Goal: Task Accomplishment & Management: Use online tool/utility

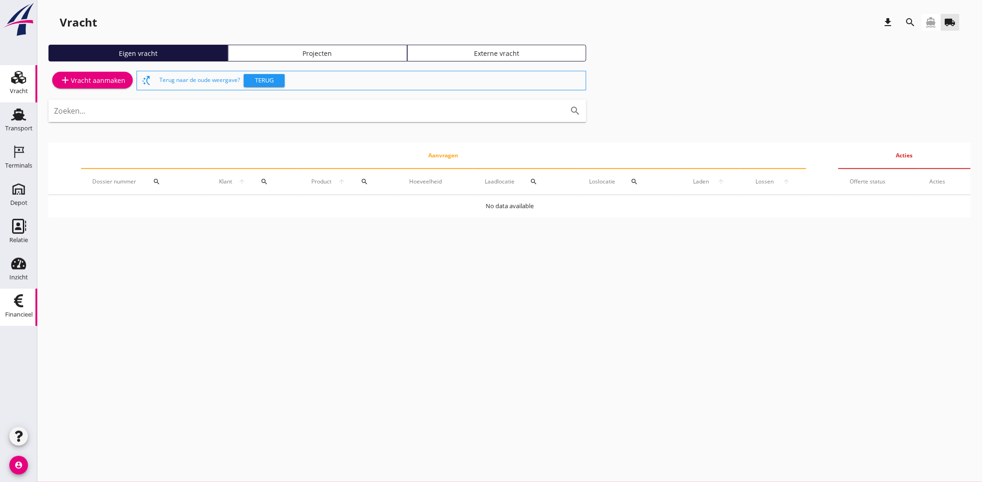
click at [16, 305] on use at bounding box center [18, 301] width 9 height 13
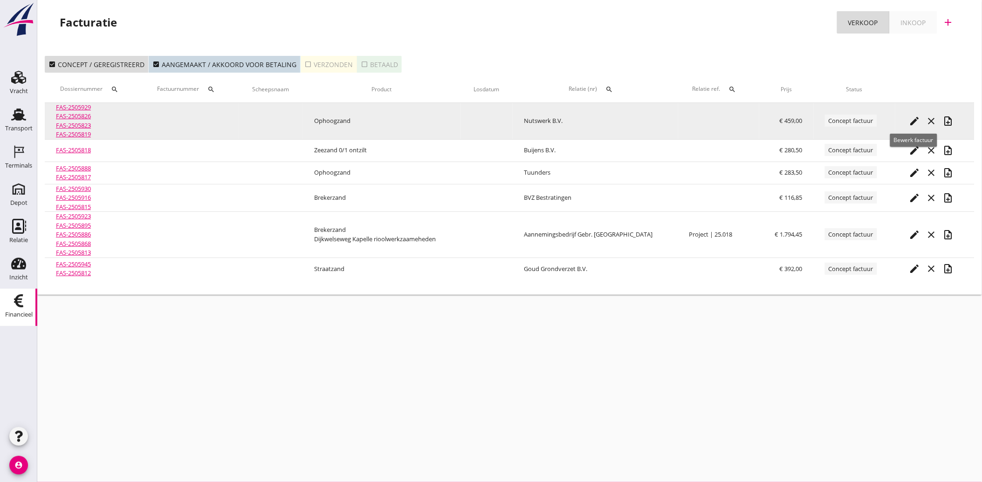
click at [913, 122] on icon "edit" at bounding box center [914, 121] width 11 height 11
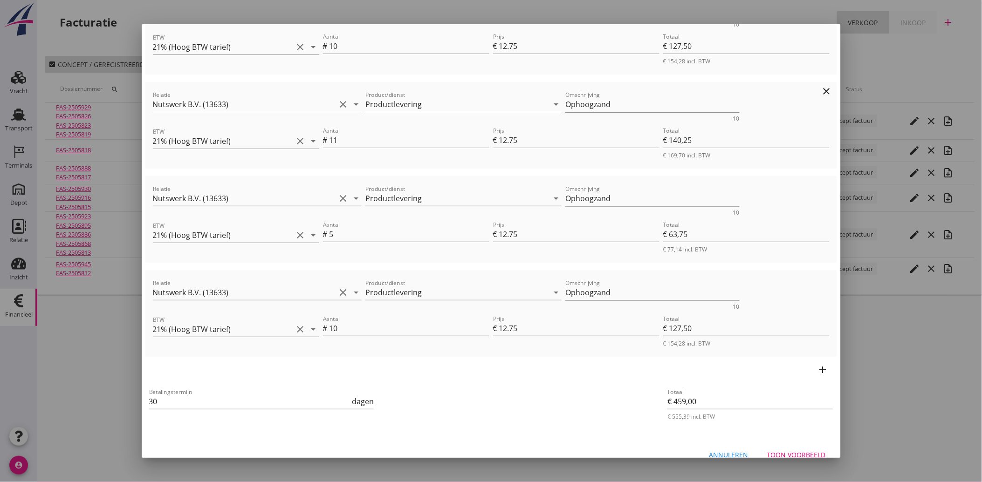
scroll to position [180, 0]
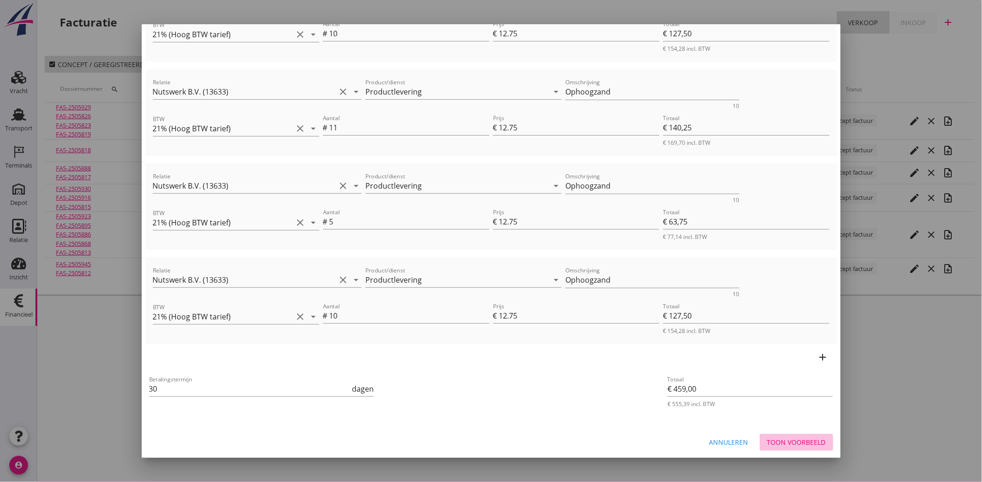
click at [797, 439] on div "Toon voorbeeld" at bounding box center [796, 443] width 59 height 10
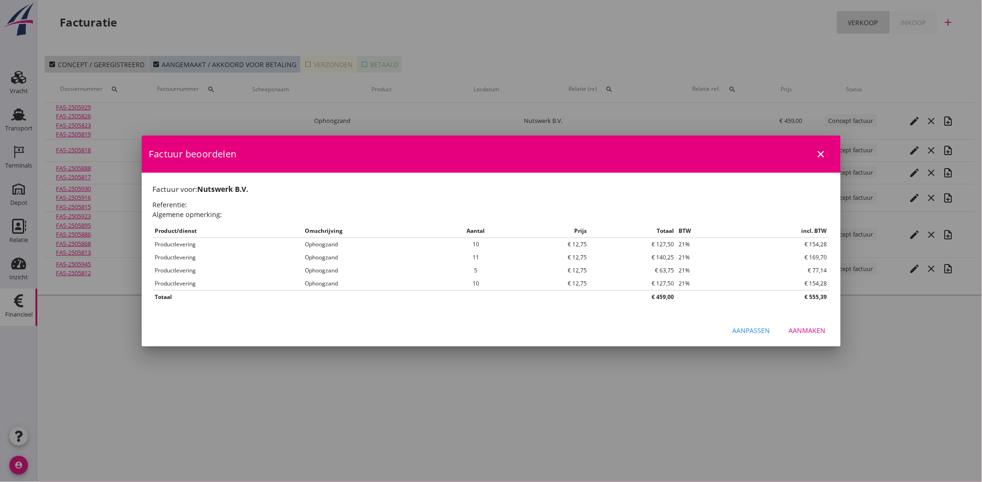
scroll to position [0, 0]
click at [798, 329] on div "Aanmaken" at bounding box center [807, 331] width 37 height 10
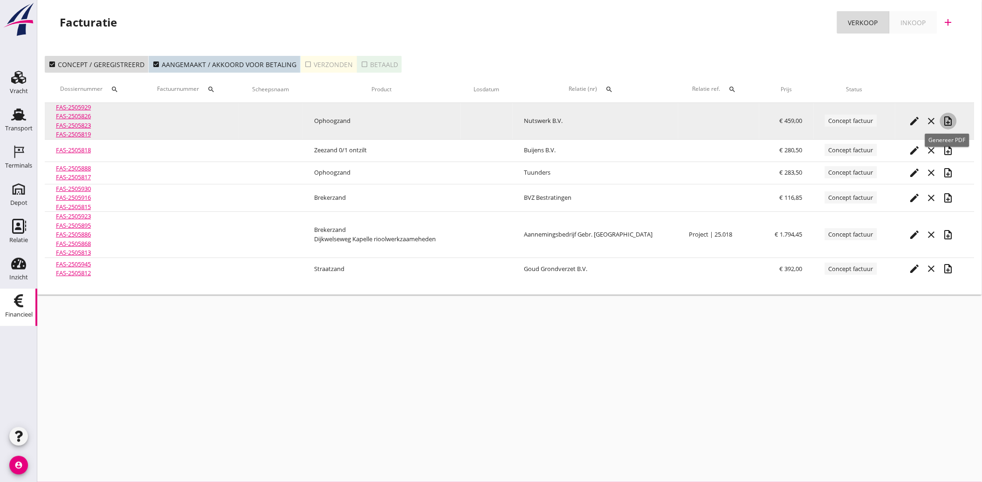
click at [947, 120] on icon "note_add" at bounding box center [948, 121] width 11 height 11
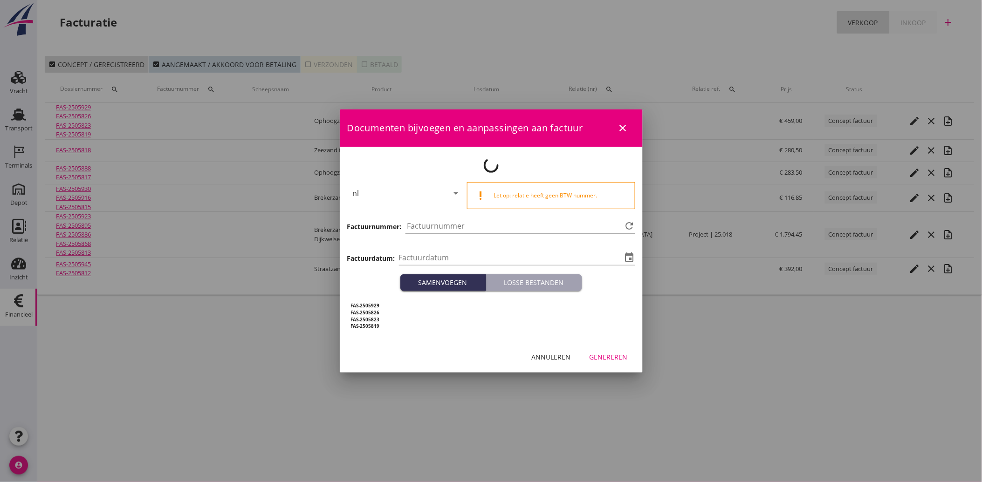
type input "[DATE]"
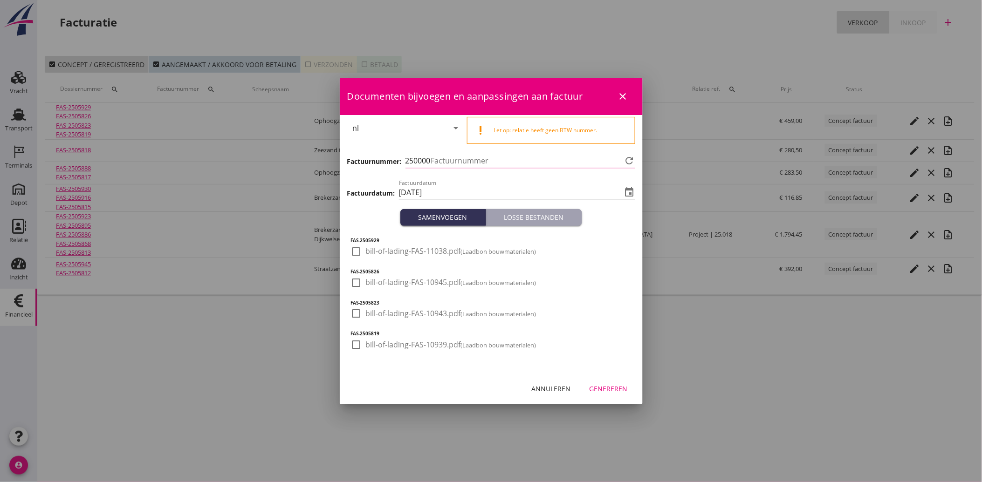
type input "4091"
drag, startPoint x: 361, startPoint y: 247, endPoint x: 362, endPoint y: 273, distance: 26.1
click at [362, 249] on div at bounding box center [357, 252] width 16 height 16
checkbox input "true"
click at [361, 284] on div at bounding box center [357, 283] width 16 height 16
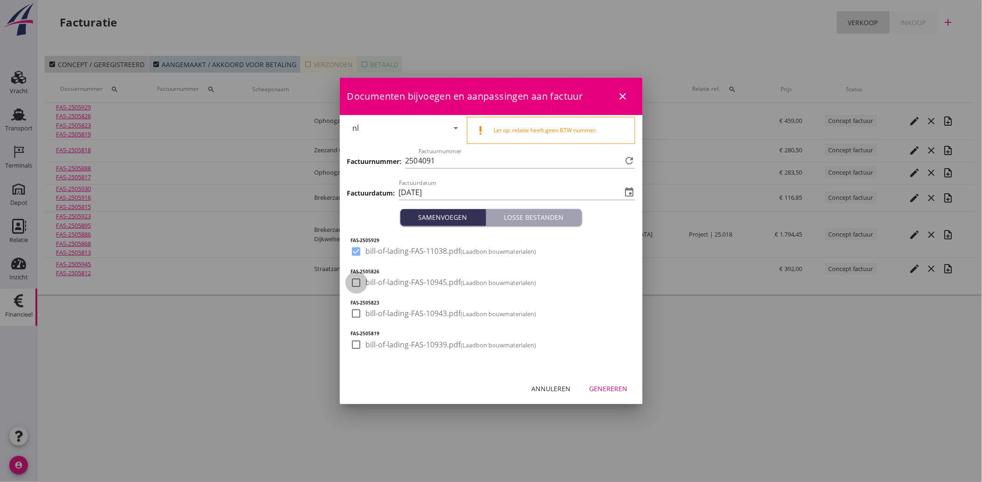
checkbox input "true"
click at [355, 306] on div at bounding box center [357, 314] width 16 height 16
checkbox input "true"
click at [358, 344] on div at bounding box center [357, 345] width 16 height 16
checkbox input "true"
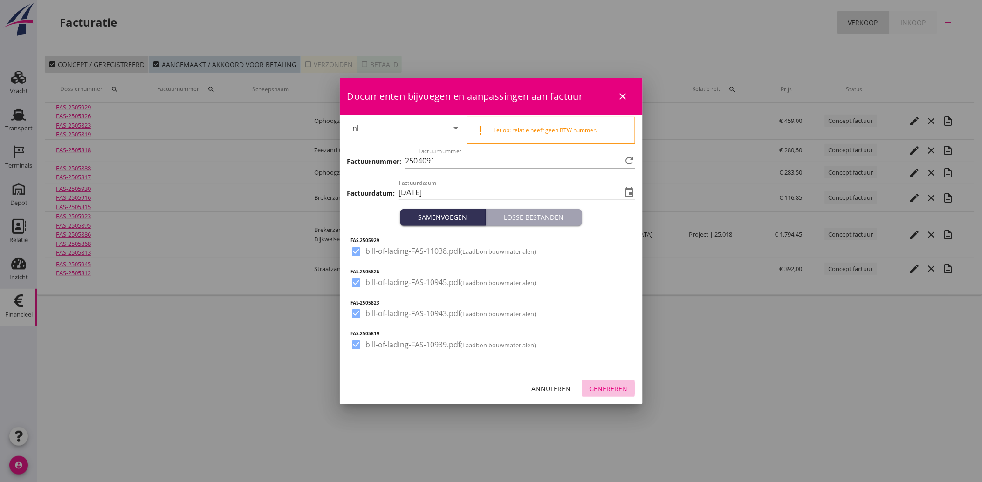
click at [608, 385] on div "Genereren" at bounding box center [609, 389] width 38 height 10
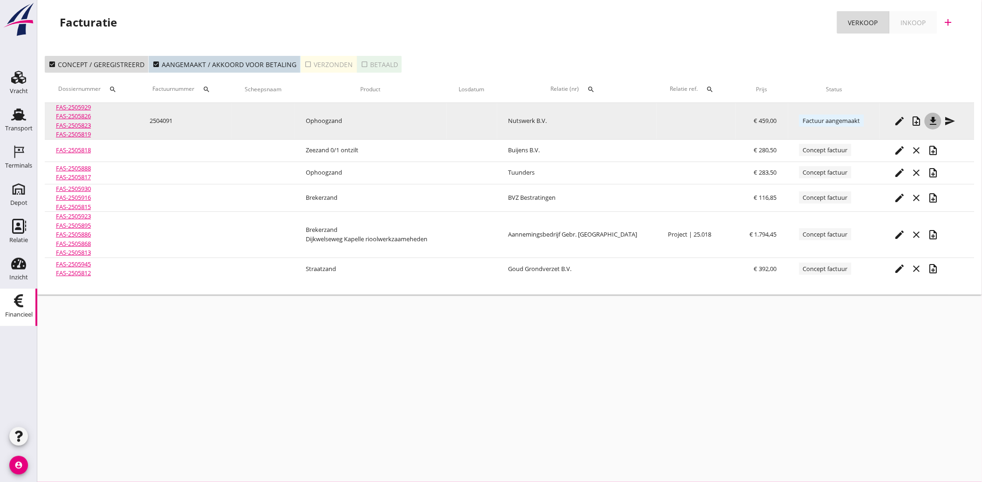
click at [935, 127] on button "file_download" at bounding box center [933, 121] width 17 height 17
click at [944, 120] on icon "send" at bounding box center [949, 121] width 11 height 11
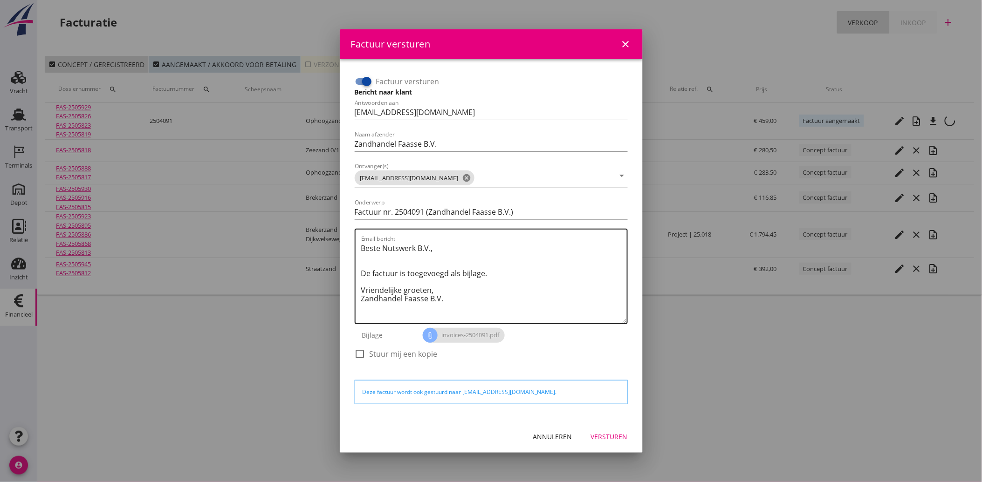
drag, startPoint x: 447, startPoint y: 298, endPoint x: 462, endPoint y: 303, distance: 15.2
click at [453, 301] on textarea "Beste Nutswerk B.V., De factuur is toegevoegd als bijlage. Vriendelijke groeten…" at bounding box center [494, 282] width 266 height 82
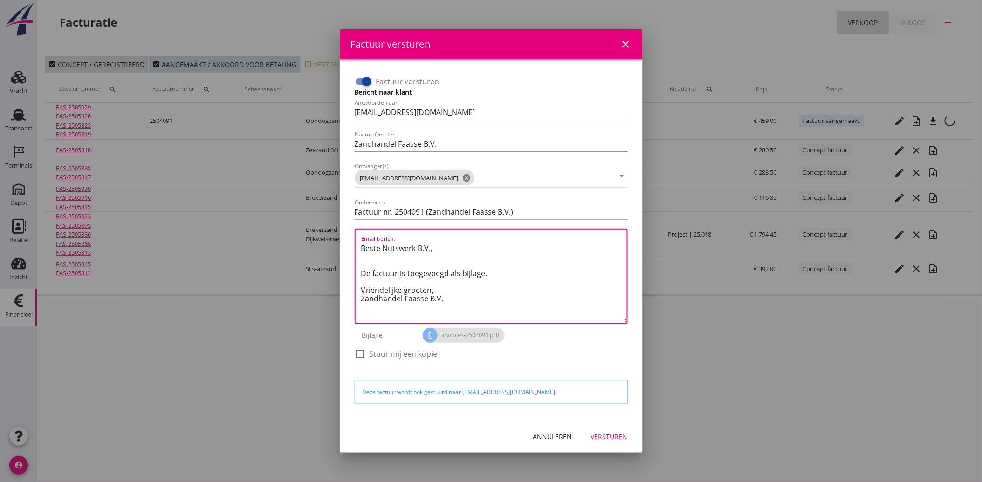
drag, startPoint x: 460, startPoint y: 302, endPoint x: 351, endPoint y: 240, distance: 125.4
click at [351, 240] on div "Factuur versturen Bericht naar klant Antwoorden aan [EMAIL_ADDRESS][DOMAIN_NAME…" at bounding box center [491, 222] width 281 height 304
paste textarea "Geachte heer/mevrouw, Hierbij zenden wij u onze factuur i.v.m. de door ons aan …"
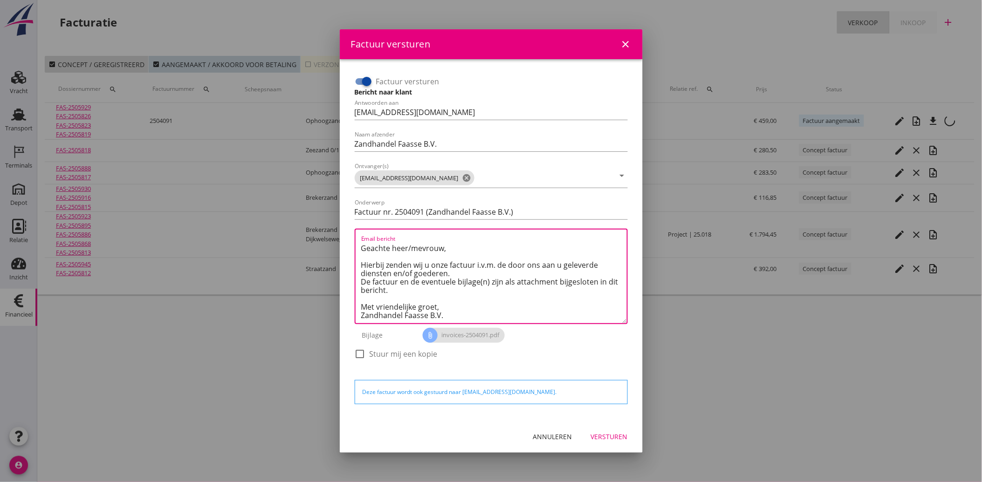
scroll to position [6, 0]
type textarea "Geachte heer/mevrouw, Hierbij zenden wij u onze factuur i.v.m. de door ons aan …"
click at [605, 437] on div "Versturen" at bounding box center [609, 437] width 37 height 10
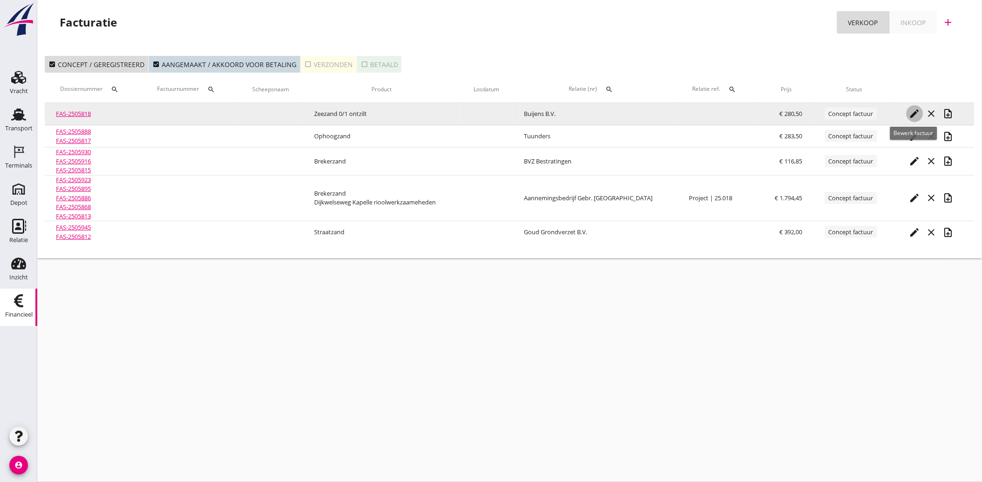
click at [915, 112] on icon "edit" at bounding box center [914, 113] width 11 height 11
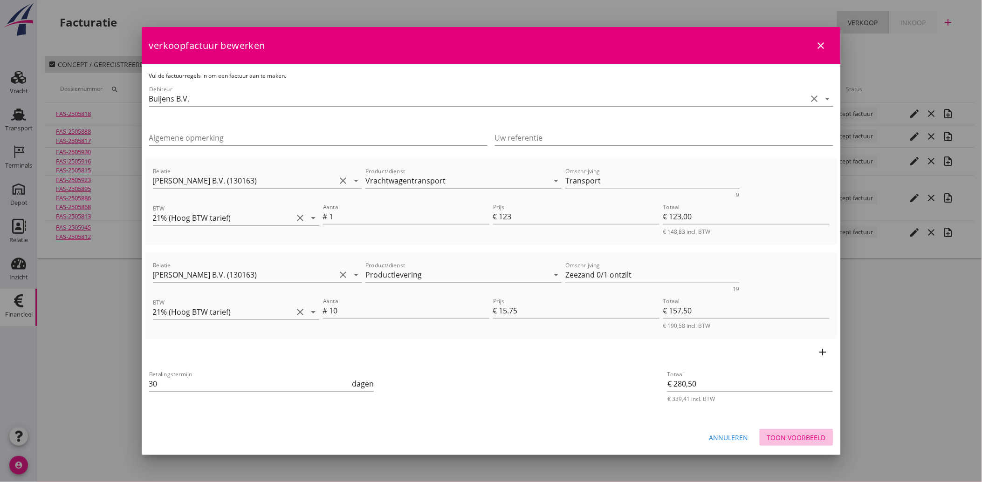
click at [786, 437] on div "Toon voorbeeld" at bounding box center [796, 438] width 59 height 10
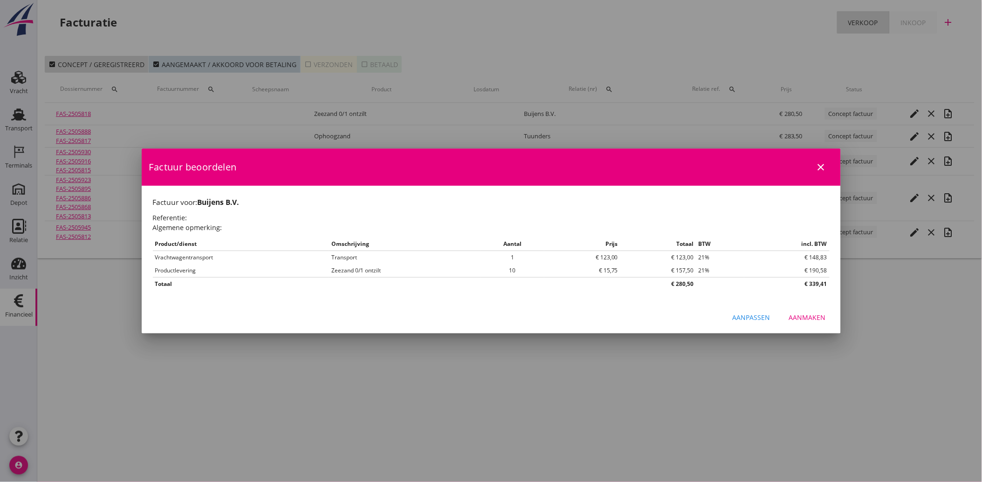
click at [805, 314] on div "Aanmaken" at bounding box center [807, 318] width 37 height 10
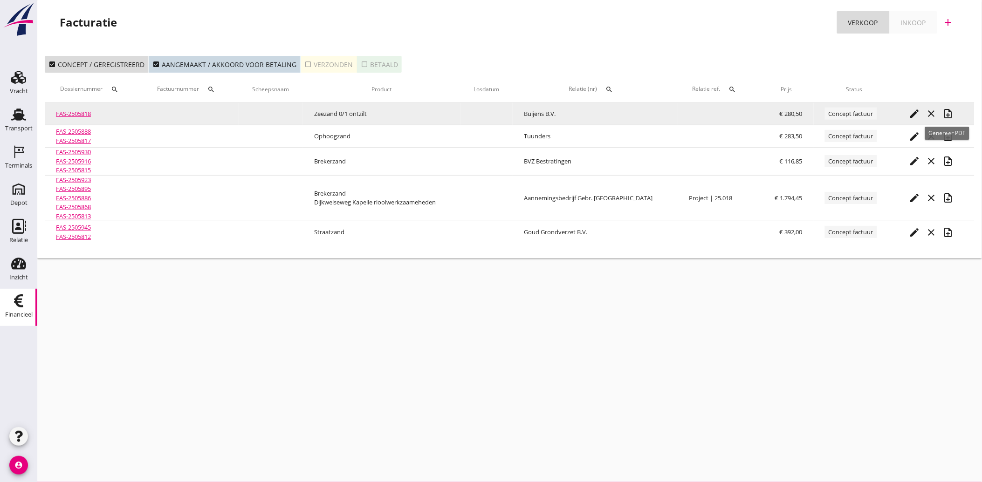
click at [948, 110] on icon "note_add" at bounding box center [948, 113] width 11 height 11
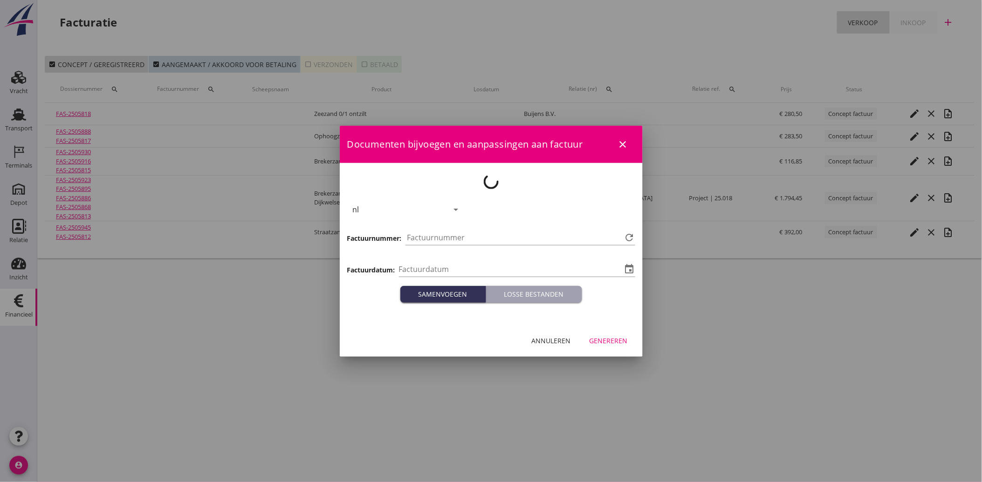
type input "[DATE]"
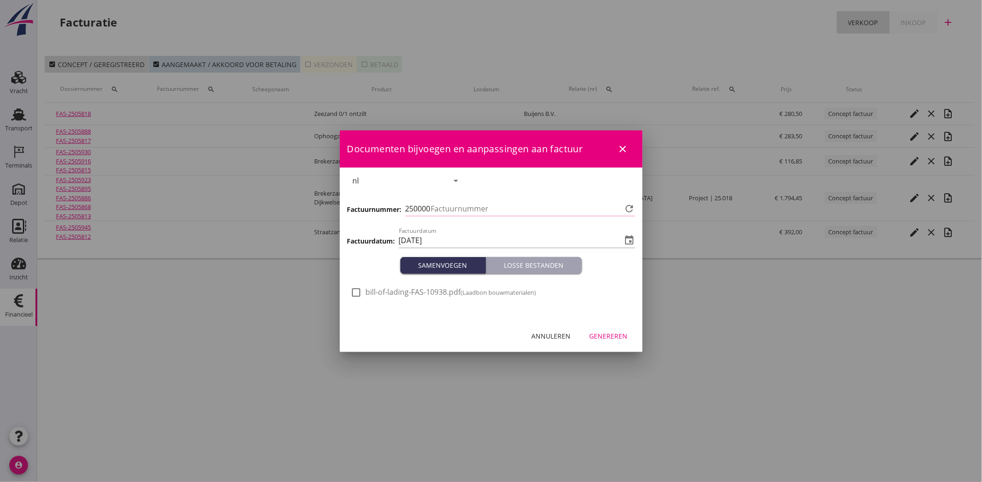
type input "4092"
drag, startPoint x: 371, startPoint y: 292, endPoint x: 385, endPoint y: 291, distance: 14.5
click at [371, 292] on span "bill-of-lading-FAS-10938.pdf (Laadbon bouwmaterialen)" at bounding box center [451, 293] width 171 height 10
checkbox input "true"
click at [596, 336] on div "Genereren" at bounding box center [609, 336] width 38 height 10
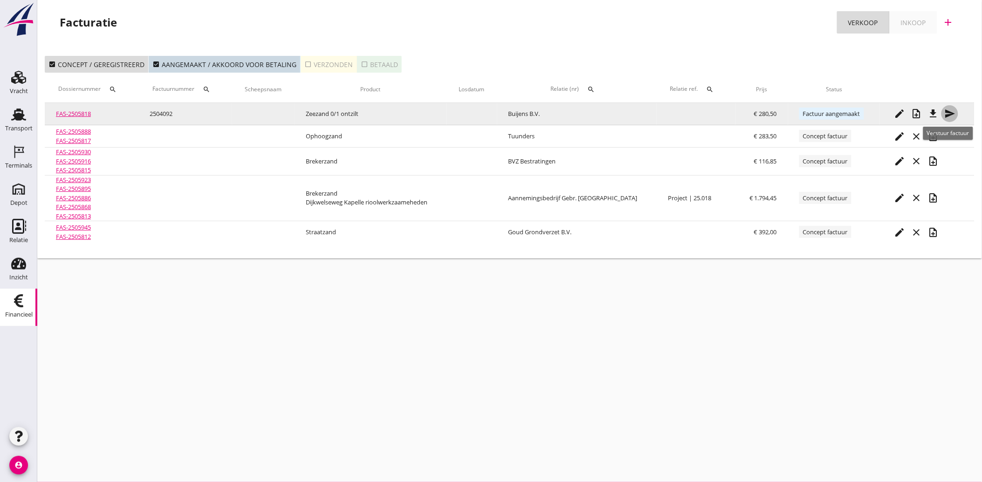
click at [950, 112] on icon "send" at bounding box center [949, 113] width 11 height 11
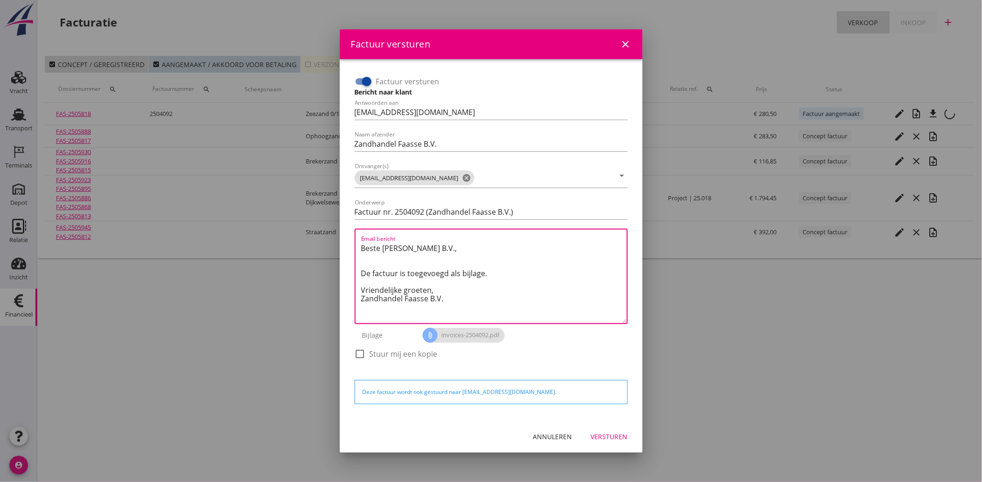
drag, startPoint x: 459, startPoint y: 299, endPoint x: 352, endPoint y: 231, distance: 126.6
click at [352, 231] on div "Factuur versturen Bericht naar klant Antwoorden aan [EMAIL_ADDRESS][DOMAIN_NAME…" at bounding box center [491, 222] width 281 height 304
paste textarea "Geachte heer/mevrouw, Hierbij zenden wij u onze factuur i.v.m. de door ons aan …"
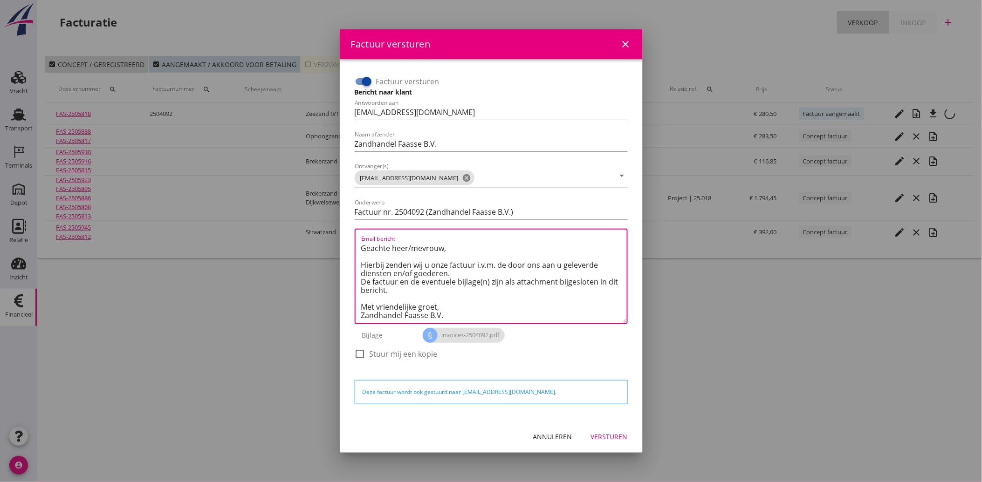
type textarea "Geachte heer/mevrouw, Hierbij zenden wij u onze factuur i.v.m. de door ons aan …"
click at [598, 429] on button "Versturen" at bounding box center [609, 437] width 52 height 17
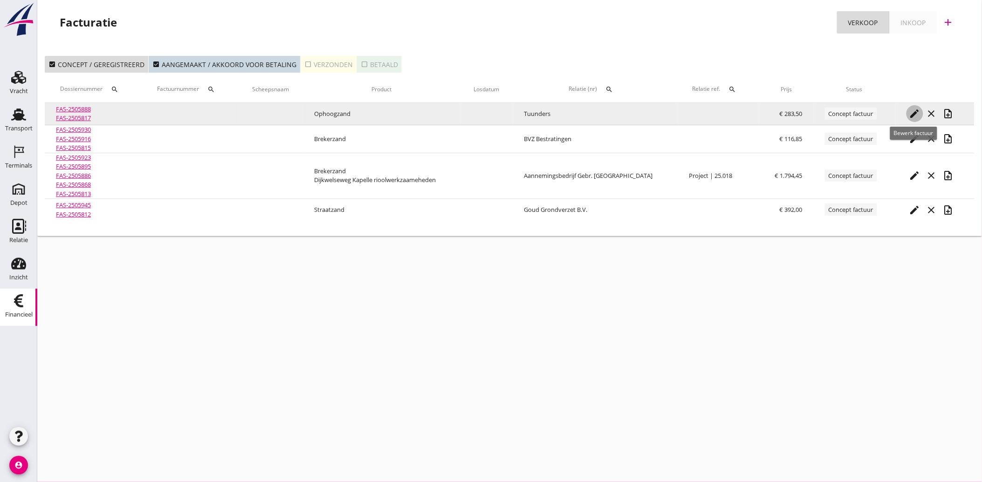
click at [910, 111] on icon "edit" at bounding box center [914, 113] width 11 height 11
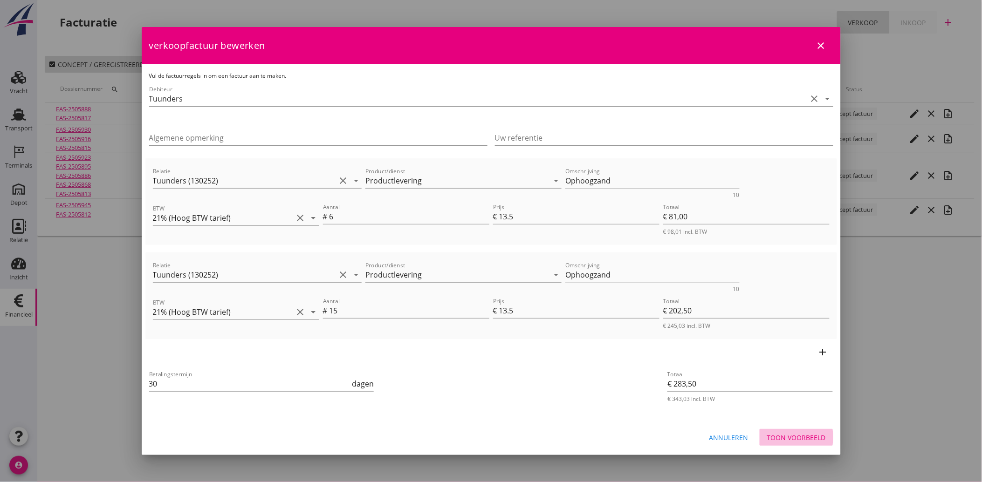
click at [795, 437] on div "Toon voorbeeld" at bounding box center [796, 438] width 59 height 10
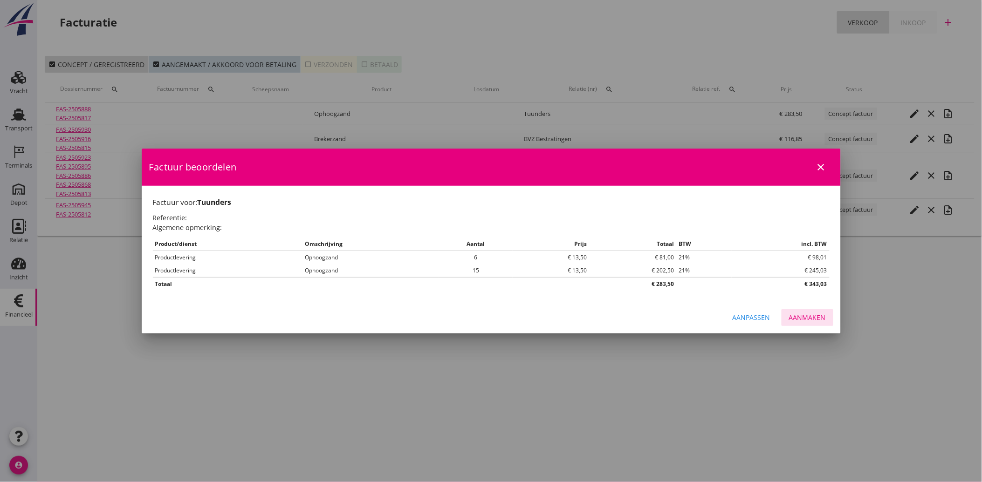
click at [813, 318] on div "Aanmaken" at bounding box center [807, 318] width 37 height 10
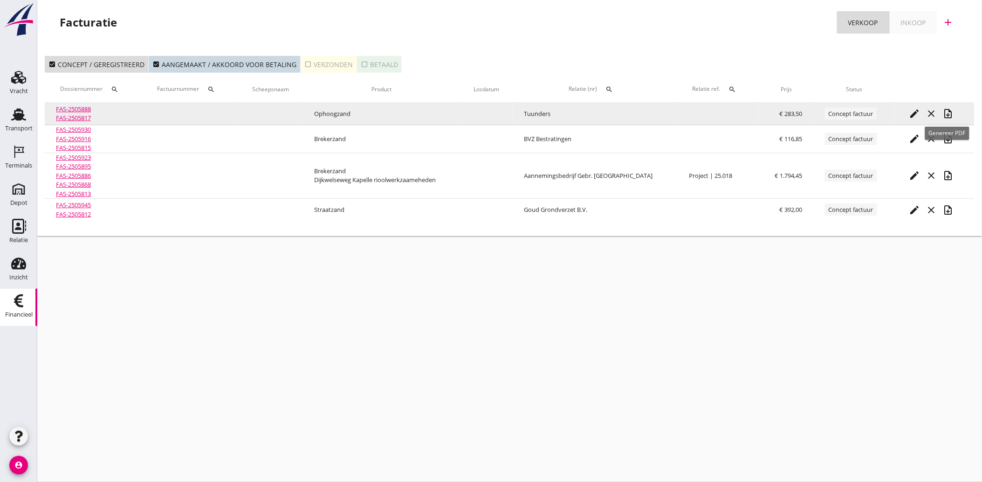
click at [946, 113] on icon "note_add" at bounding box center [948, 113] width 11 height 11
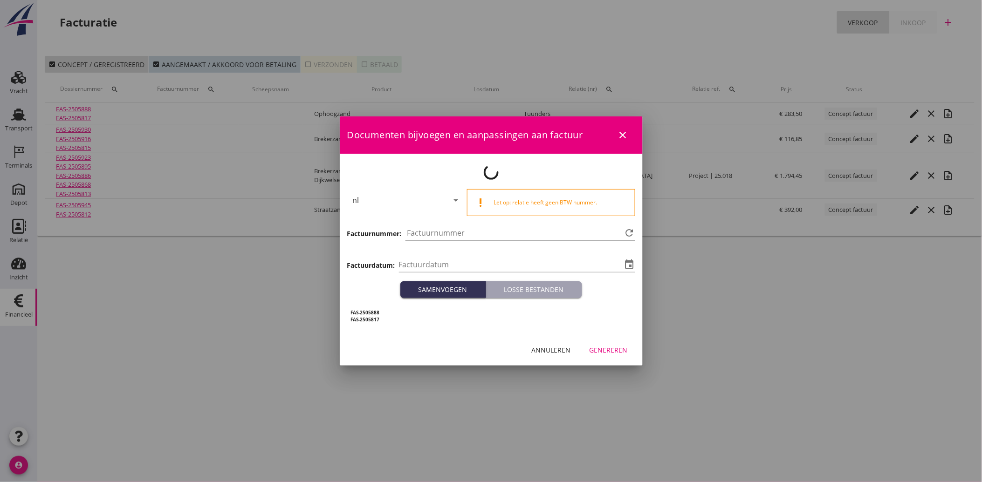
type input "[DATE]"
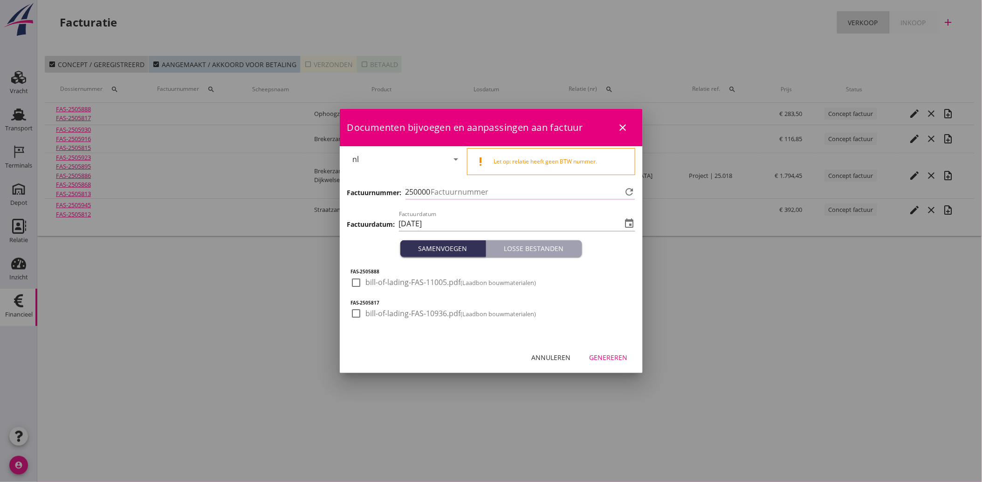
type input "4093"
click at [355, 287] on div at bounding box center [357, 283] width 16 height 16
checkbox input "true"
click at [357, 309] on div at bounding box center [357, 314] width 16 height 16
checkbox input "true"
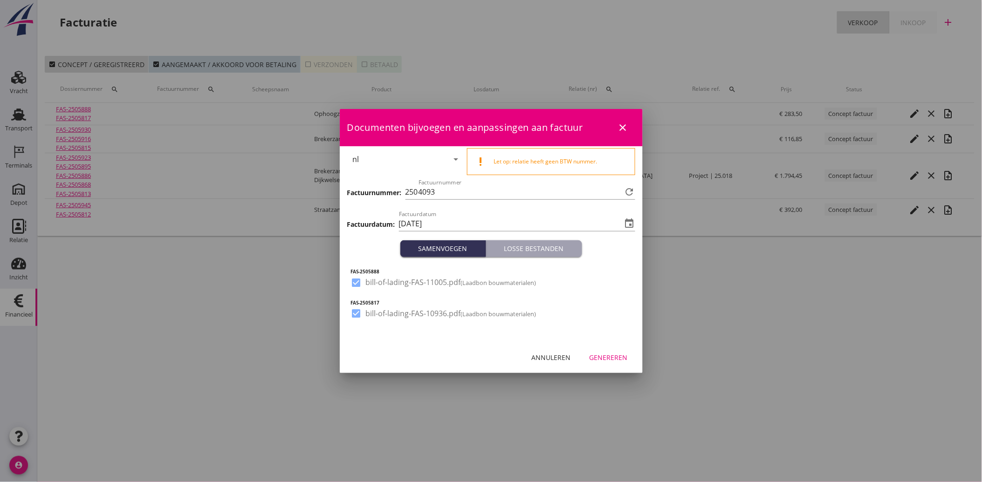
click at [610, 361] on div "Genereren" at bounding box center [609, 358] width 38 height 10
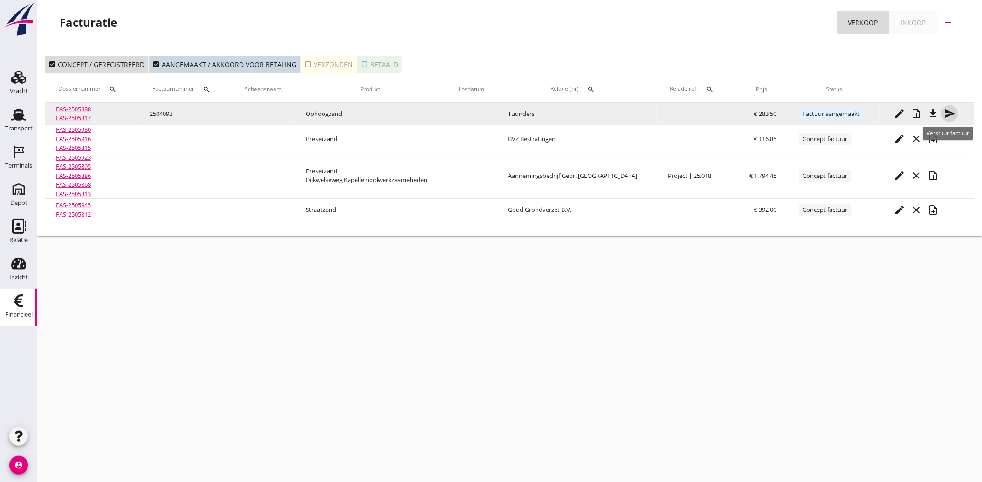
click at [945, 110] on icon "send" at bounding box center [949, 113] width 11 height 11
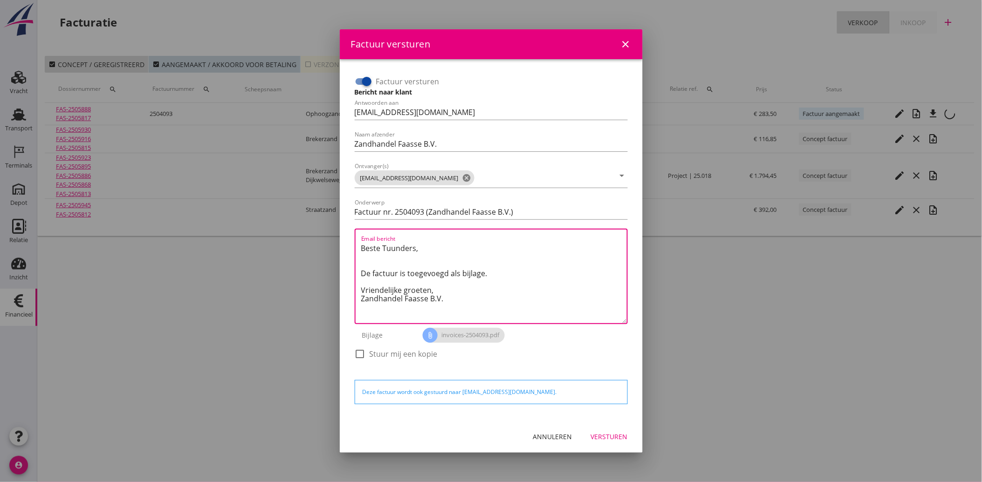
drag, startPoint x: 449, startPoint y: 302, endPoint x: 354, endPoint y: 241, distance: 113.0
click at [355, 241] on div "Email bericht Beste Tuunders, De factuur is toegevoegd als bijlage. Vriendelijk…" at bounding box center [491, 277] width 273 height 96
paste textarea "Geachte heer/mevrouw, Hierbij zenden wij u onze factuur i.v.m. de door ons aan …"
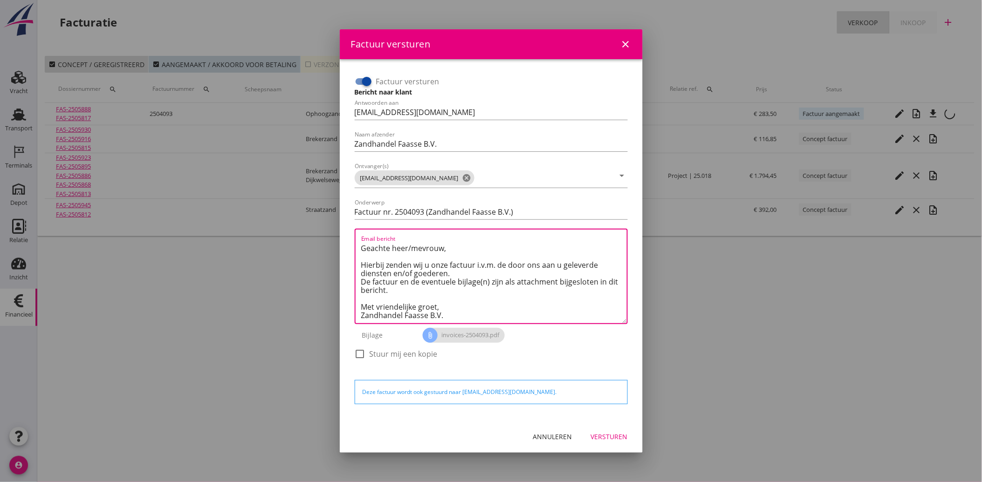
type textarea "Geachte heer/mevrouw, Hierbij zenden wij u onze factuur i.v.m. de door ons aan …"
click at [608, 434] on div "Versturen" at bounding box center [609, 437] width 37 height 10
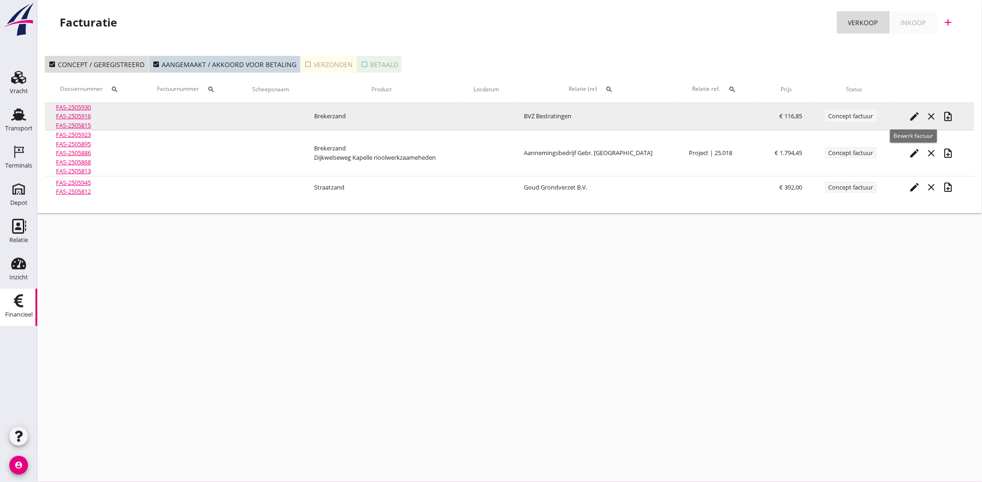
click at [910, 117] on icon "edit" at bounding box center [914, 116] width 11 height 11
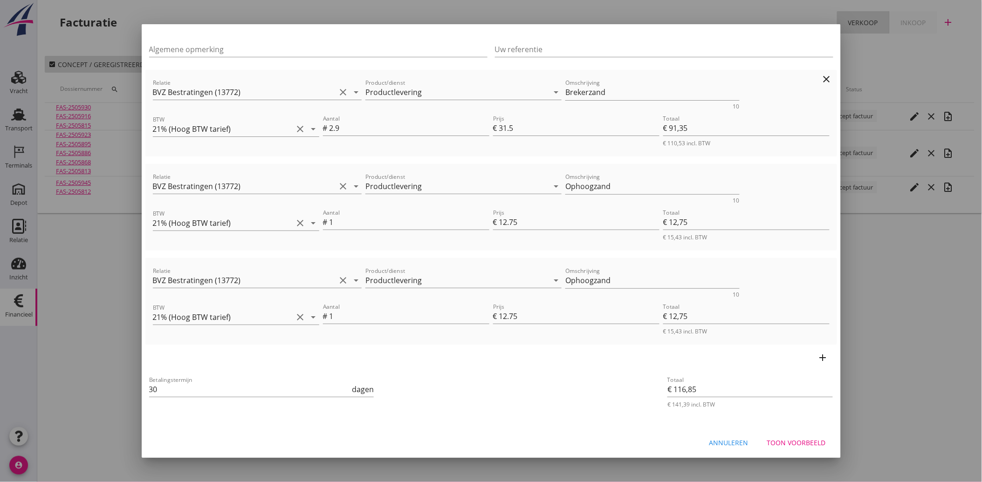
scroll to position [87, 0]
click at [785, 434] on button "Toon voorbeeld" at bounding box center [797, 442] width 74 height 17
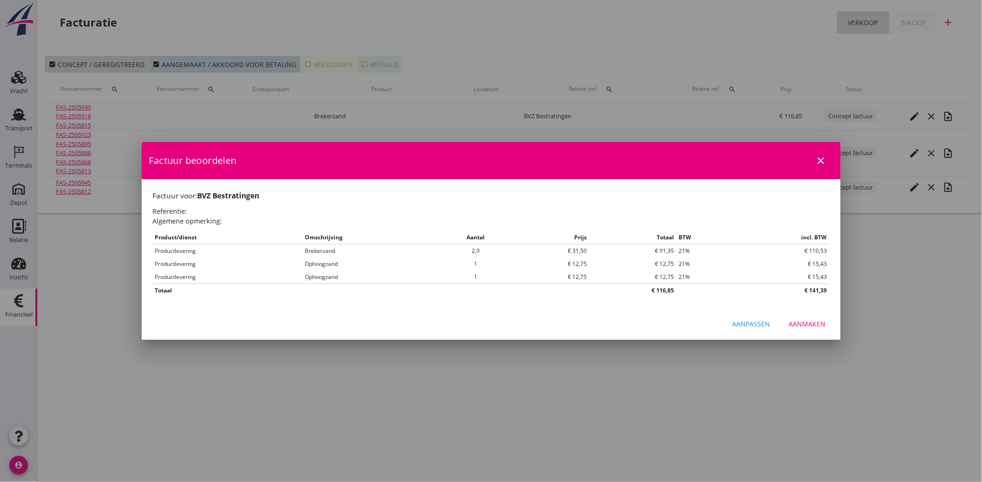
click at [809, 315] on div "Aanpassen Aanmaken" at bounding box center [491, 325] width 699 height 32
click at [804, 326] on div "Aanmaken" at bounding box center [807, 324] width 37 height 10
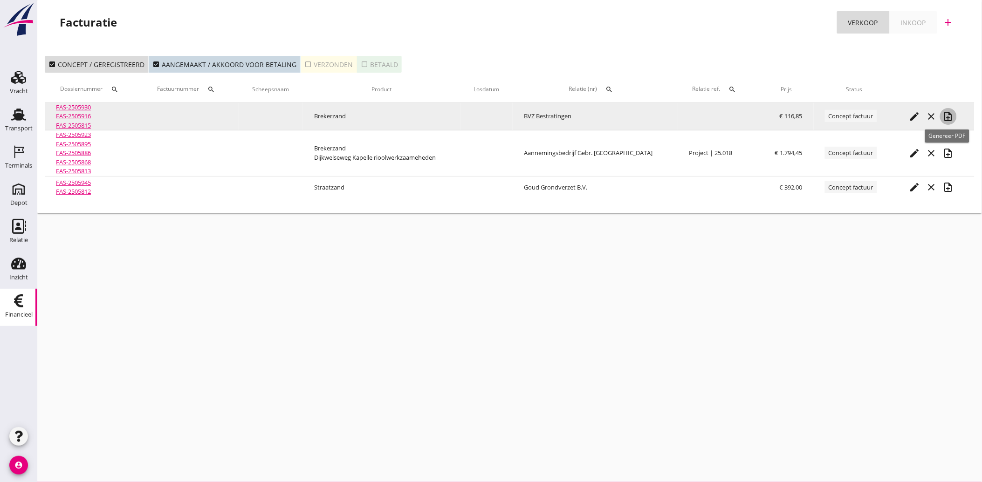
click at [946, 118] on icon "note_add" at bounding box center [948, 116] width 11 height 11
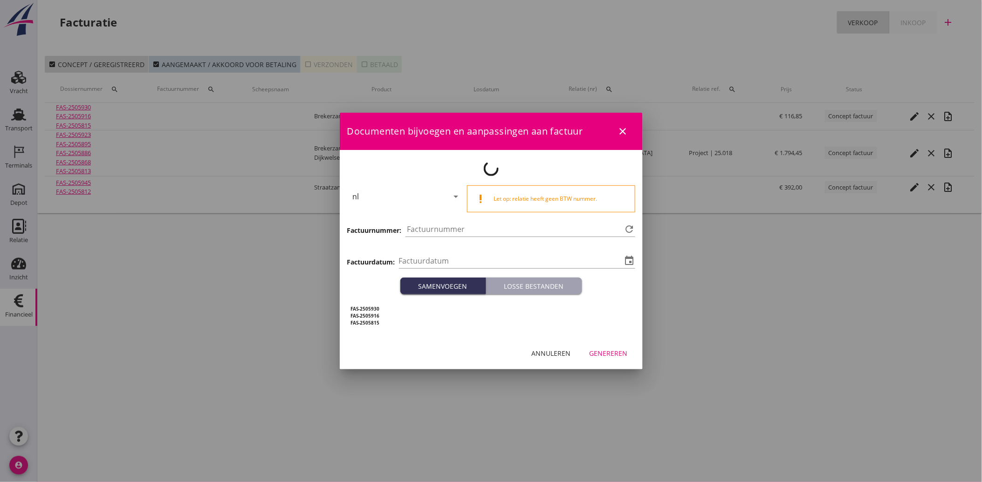
type input "[DATE]"
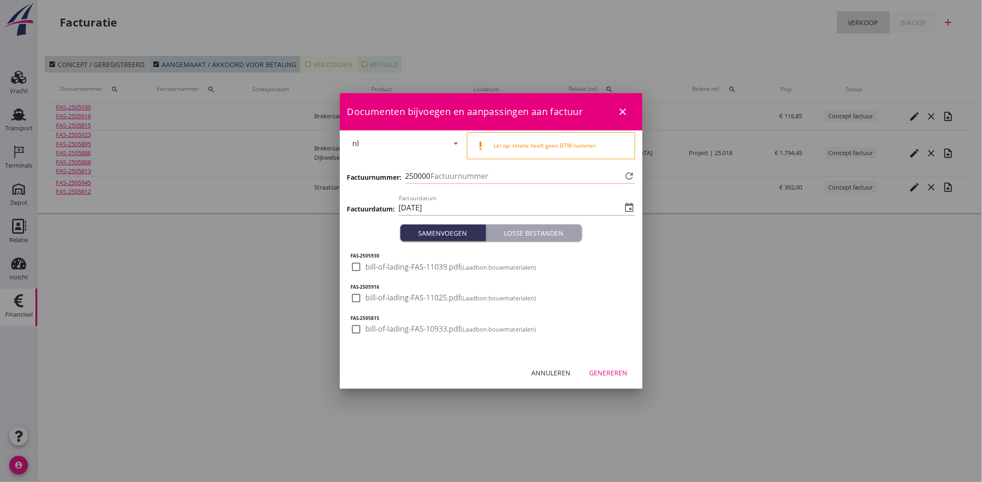
type input "4094"
click at [354, 269] on div at bounding box center [357, 267] width 16 height 16
checkbox input "true"
click at [352, 304] on div at bounding box center [357, 298] width 16 height 16
checkbox input "true"
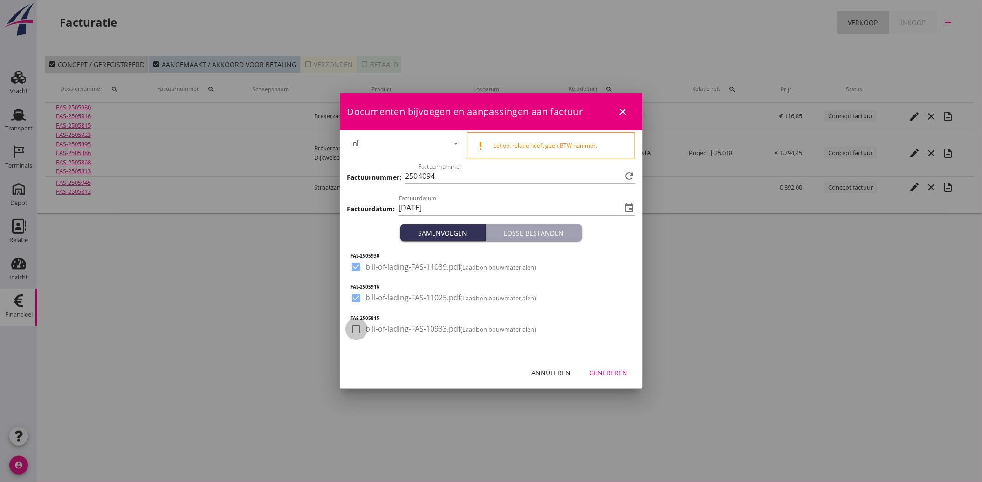
click at [361, 326] on div at bounding box center [357, 330] width 16 height 16
checkbox input "true"
click at [608, 373] on div "Genereren" at bounding box center [609, 373] width 38 height 10
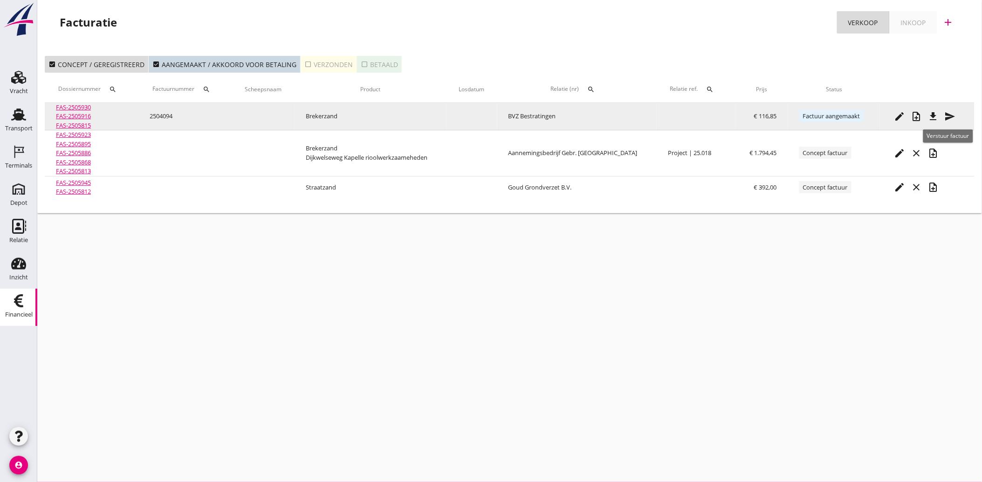
click at [947, 117] on icon "send" at bounding box center [949, 116] width 11 height 11
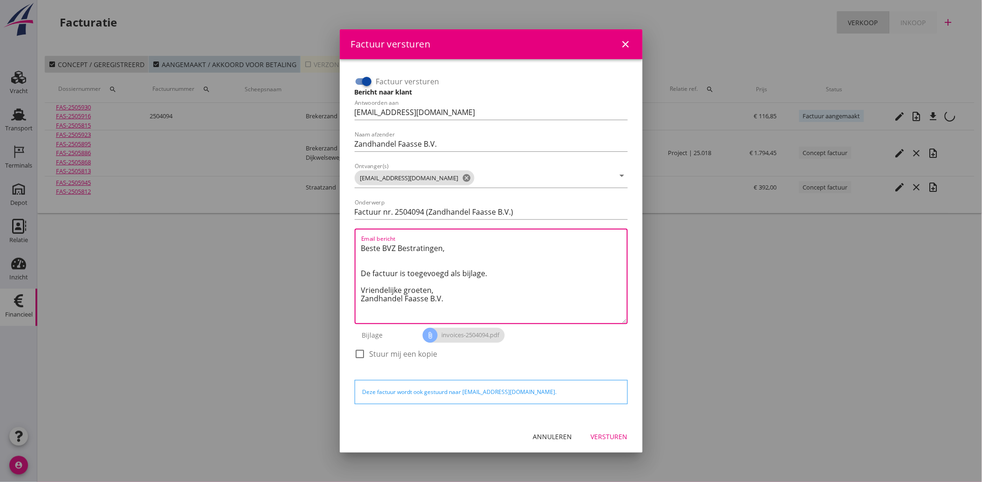
drag, startPoint x: 446, startPoint y: 299, endPoint x: 353, endPoint y: 249, distance: 105.5
click at [353, 249] on div "Factuur versturen Bericht naar klant Antwoorden aan [EMAIL_ADDRESS][DOMAIN_NAME…" at bounding box center [491, 222] width 281 height 304
paste textarea "Geachte heer/mevrouw, Hierbij zenden wij u onze factuur i.v.m. de door ons aan …"
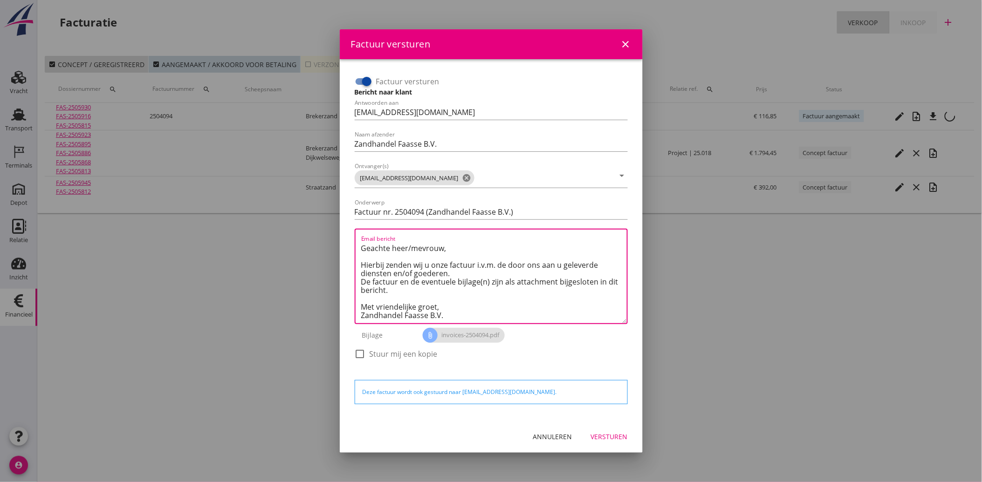
scroll to position [6, 0]
type textarea "Geachte heer/mevrouw, Hierbij zenden wij u onze factuur i.v.m. de door ons aan …"
click at [602, 431] on button "Versturen" at bounding box center [609, 437] width 52 height 17
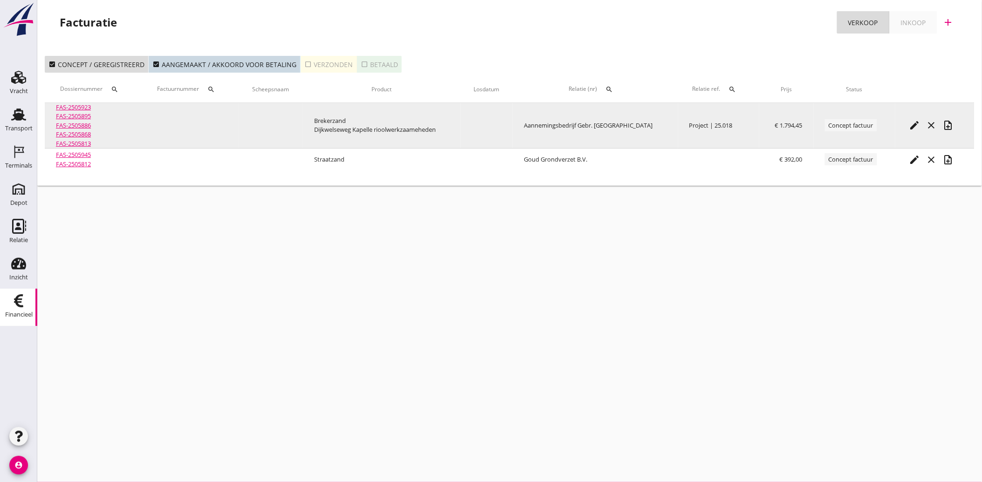
click at [912, 124] on icon "edit" at bounding box center [914, 125] width 11 height 11
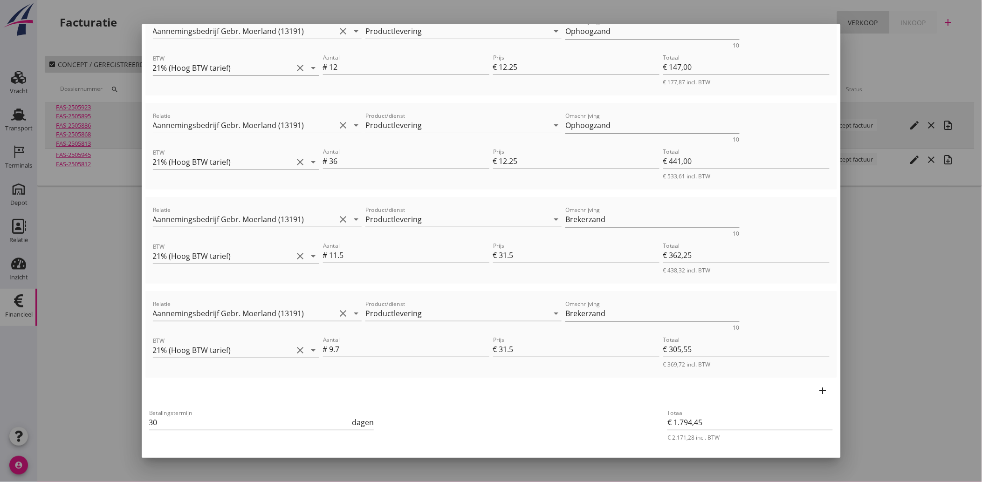
scroll to position [275, 0]
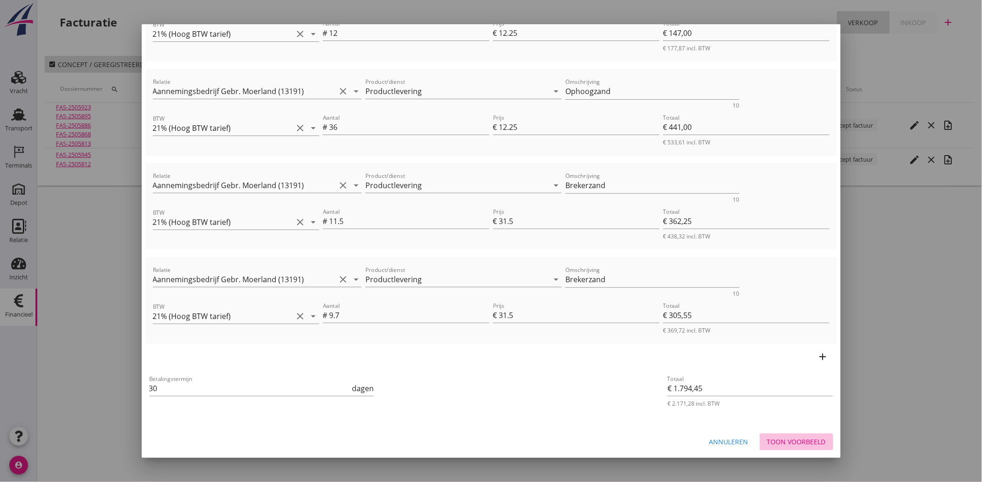
click at [771, 439] on div "Toon voorbeeld" at bounding box center [796, 442] width 59 height 10
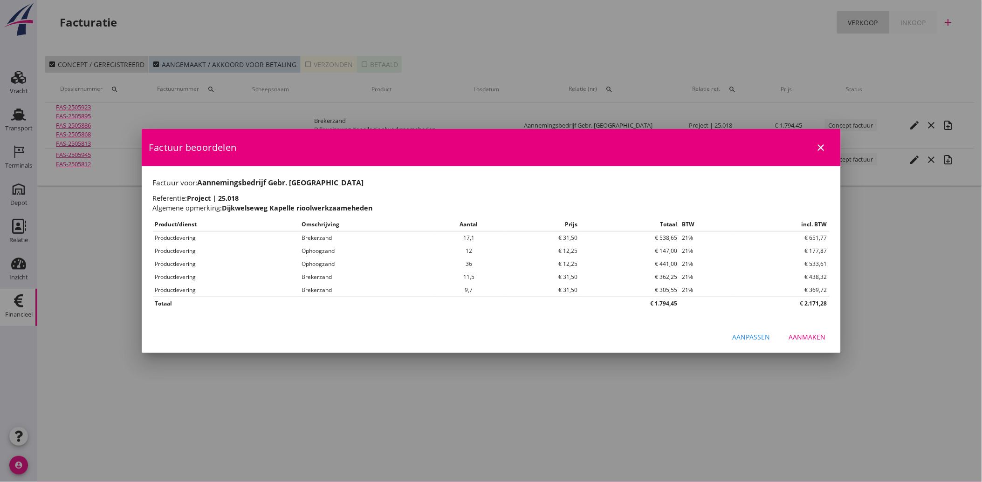
scroll to position [0, 0]
click at [803, 336] on div "Aanmaken" at bounding box center [807, 337] width 37 height 10
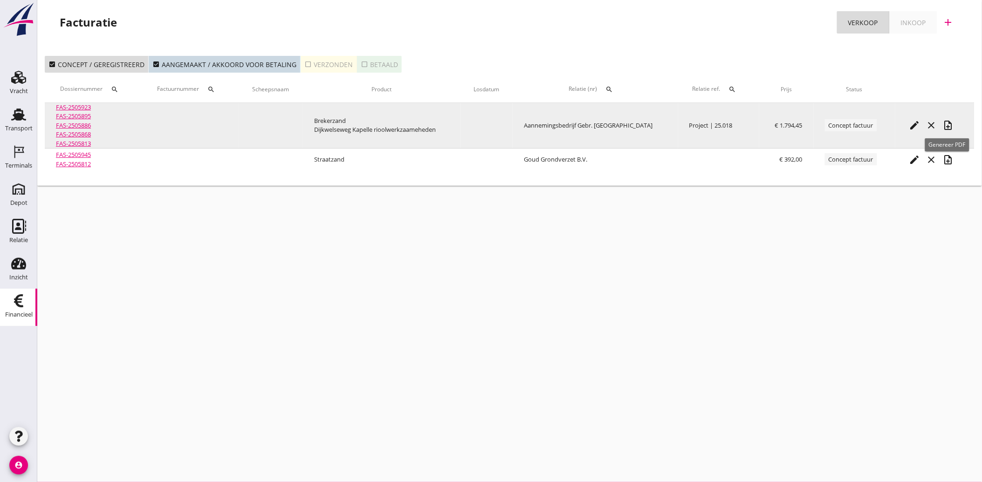
click at [944, 123] on icon "note_add" at bounding box center [948, 125] width 11 height 11
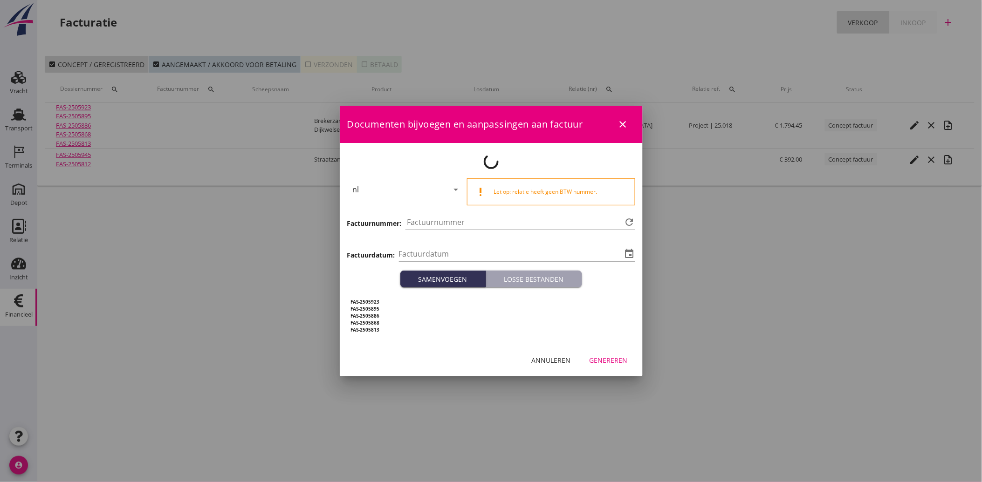
type input "[DATE]"
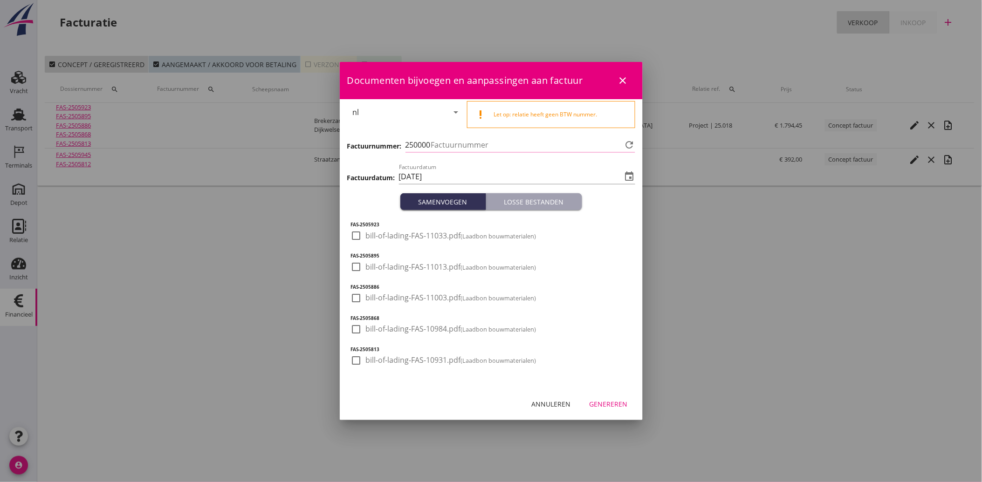
type input "4095"
click at [356, 238] on div at bounding box center [357, 236] width 16 height 16
checkbox input "true"
click at [355, 268] on div at bounding box center [357, 267] width 16 height 16
checkbox input "true"
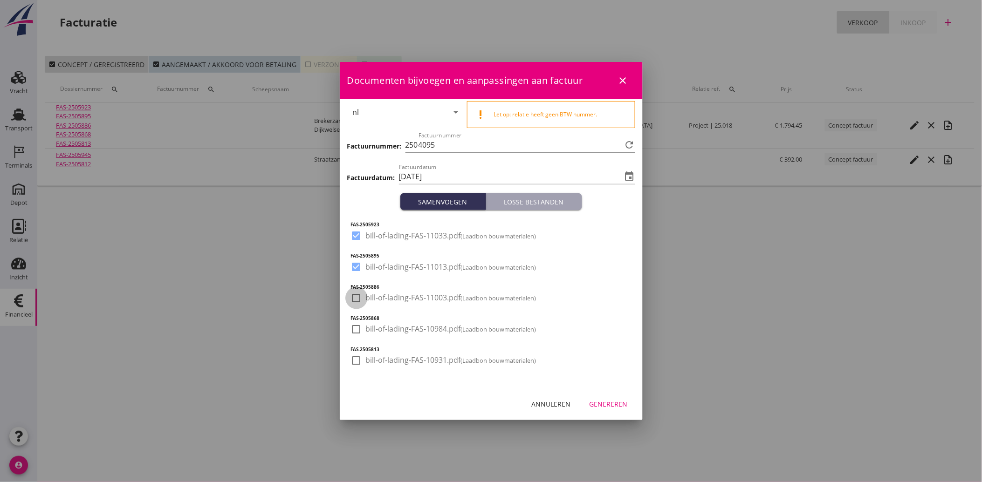
click at [351, 300] on div at bounding box center [357, 298] width 16 height 16
checkbox input "true"
click at [357, 329] on div at bounding box center [357, 330] width 16 height 16
checkbox input "true"
click at [357, 362] on div at bounding box center [357, 361] width 16 height 16
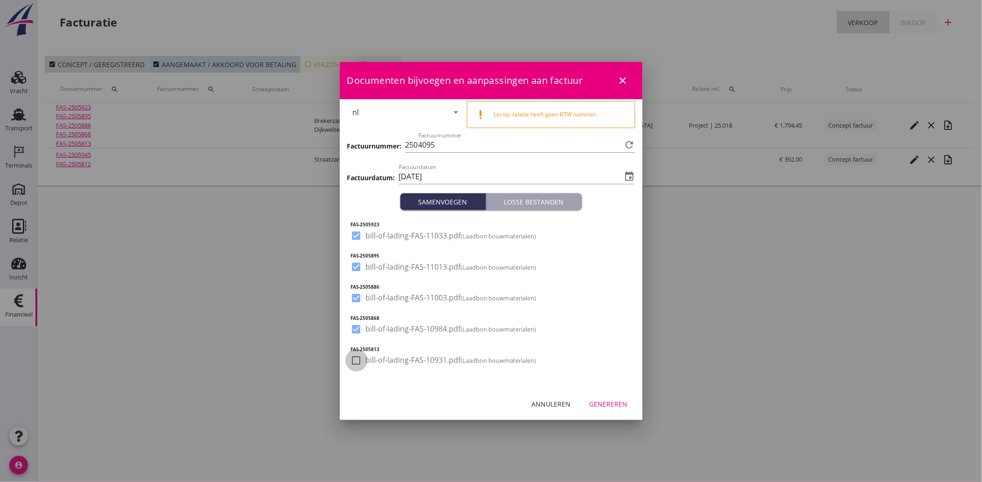
checkbox input "true"
click at [622, 402] on div "Genereren" at bounding box center [609, 404] width 38 height 10
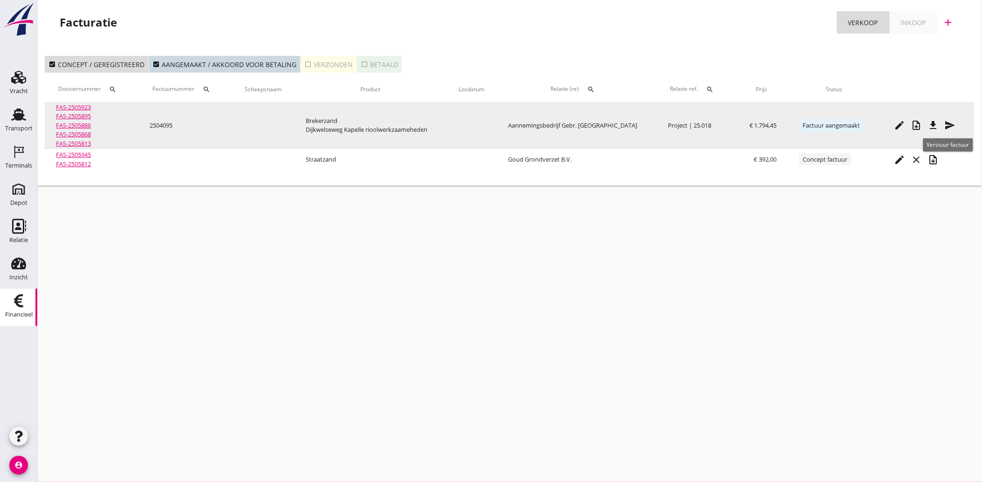
click at [950, 121] on icon "send" at bounding box center [949, 125] width 11 height 11
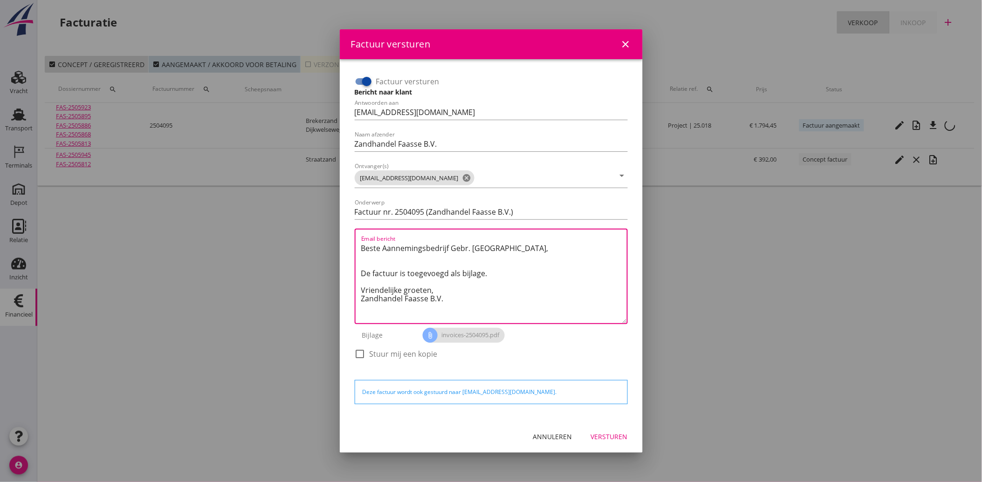
drag, startPoint x: 456, startPoint y: 301, endPoint x: 352, endPoint y: 250, distance: 115.3
click at [352, 250] on div "Factuur versturen Bericht naar klant Antwoorden aan [EMAIL_ADDRESS][DOMAIN_NAME…" at bounding box center [491, 222] width 281 height 304
paste textarea "Geachte heer/mevrouw, Hierbij zenden wij u onze factuur i.v.m. de door ons aan …"
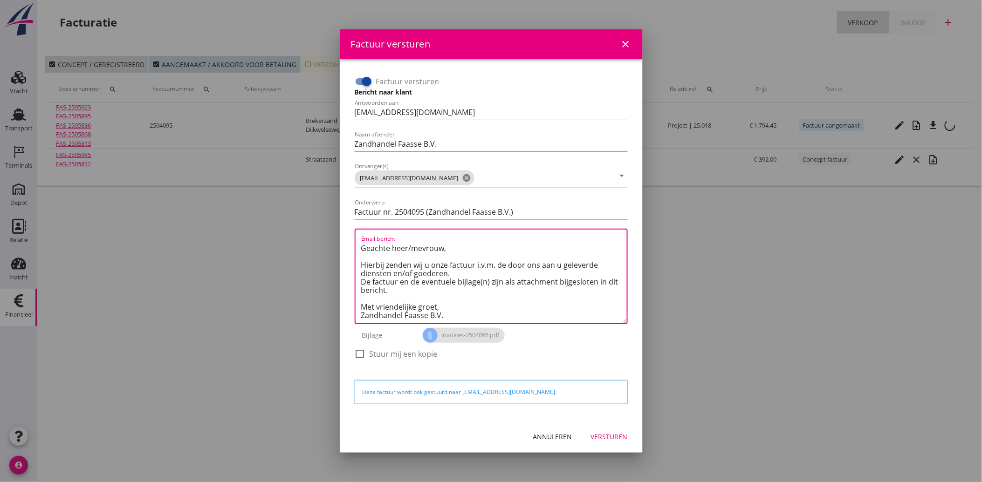
scroll to position [6, 0]
type textarea "Geachte heer/mevrouw, Hierbij zenden wij u onze factuur i.v.m. de door ons aan …"
click at [610, 434] on div "Versturen" at bounding box center [609, 437] width 37 height 10
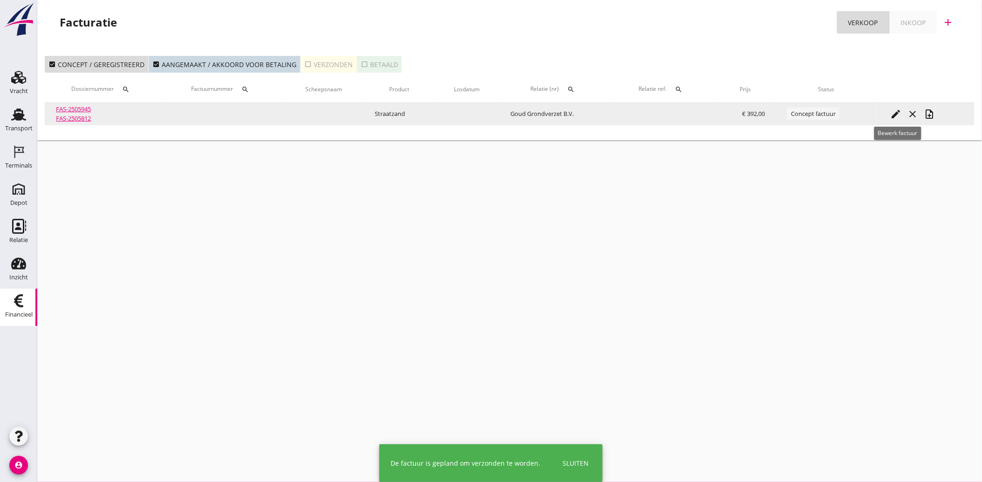
click at [894, 114] on icon "edit" at bounding box center [896, 114] width 11 height 11
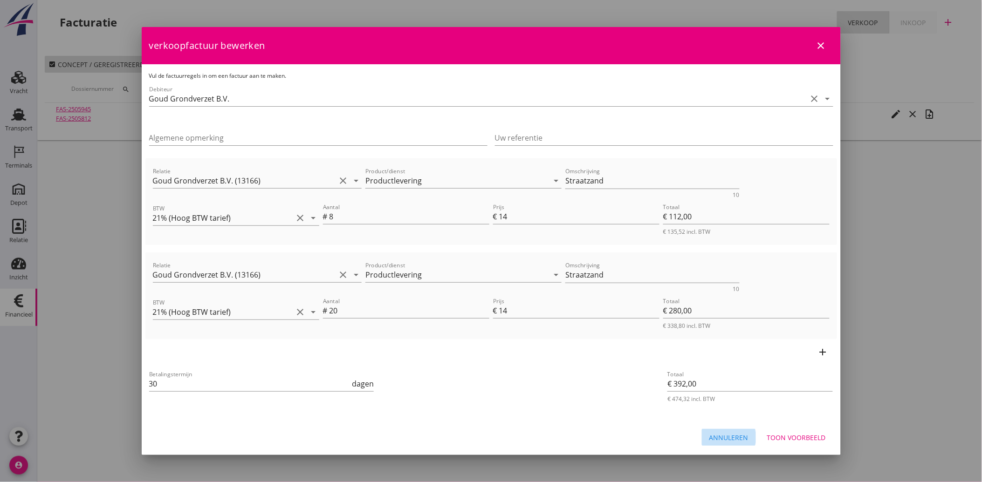
click at [732, 435] on div "Annuleren" at bounding box center [728, 438] width 39 height 10
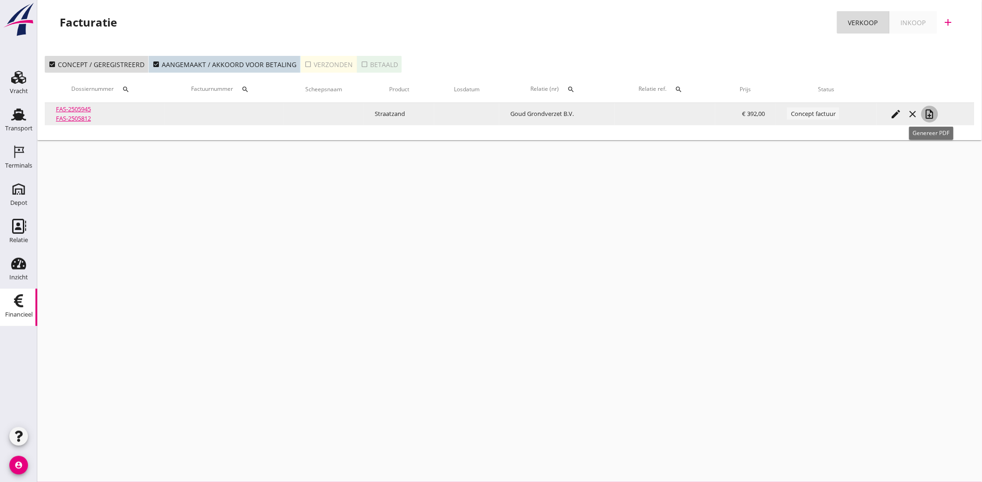
click at [935, 112] on icon "note_add" at bounding box center [929, 114] width 11 height 11
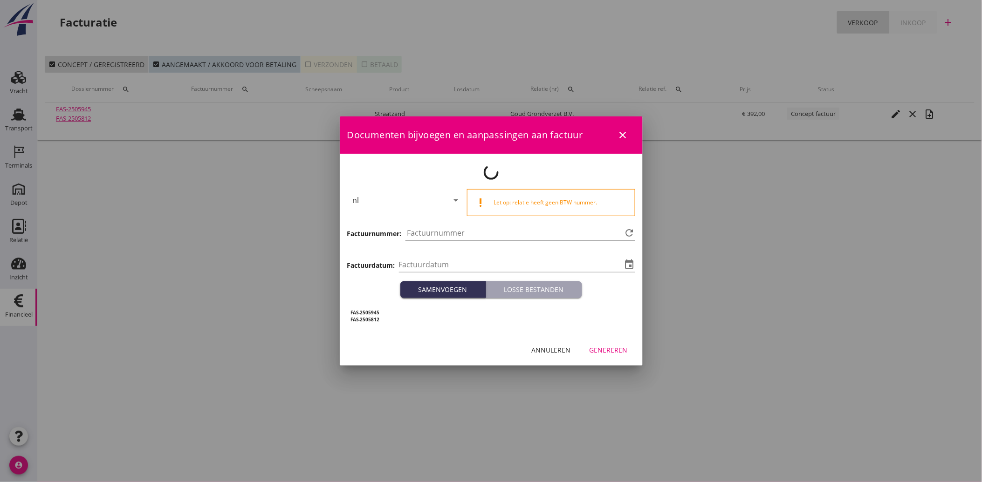
type input "[DATE]"
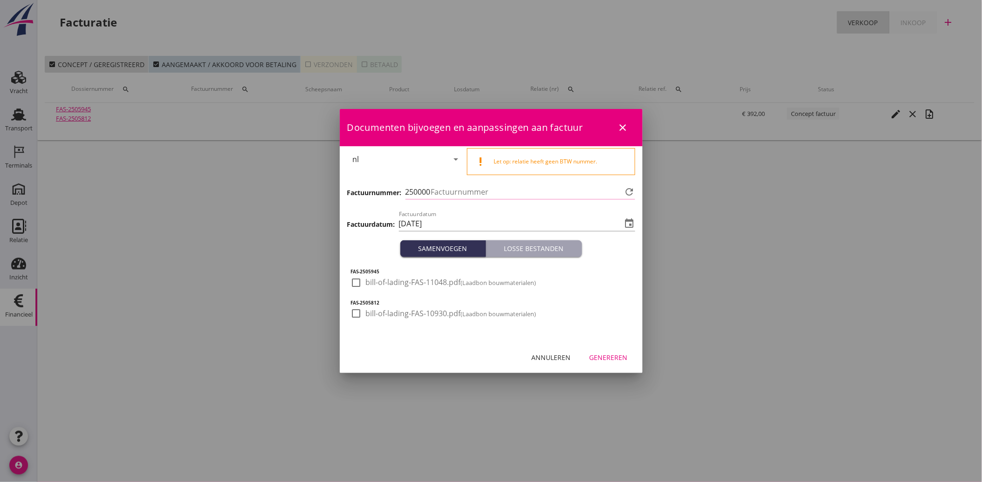
type input "4096"
click at [358, 282] on div at bounding box center [357, 283] width 16 height 16
checkbox input "true"
click at [358, 315] on div at bounding box center [357, 314] width 16 height 16
checkbox input "true"
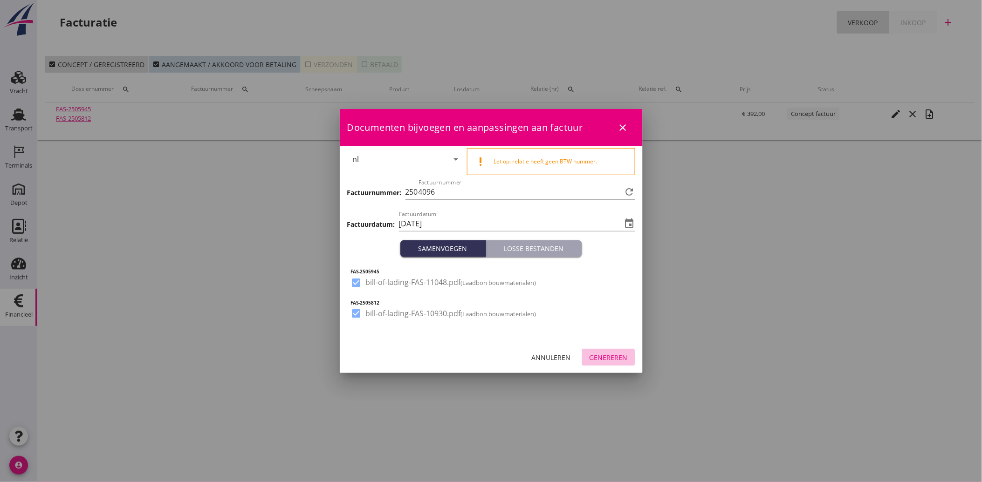
click at [605, 357] on div "Genereren" at bounding box center [609, 358] width 38 height 10
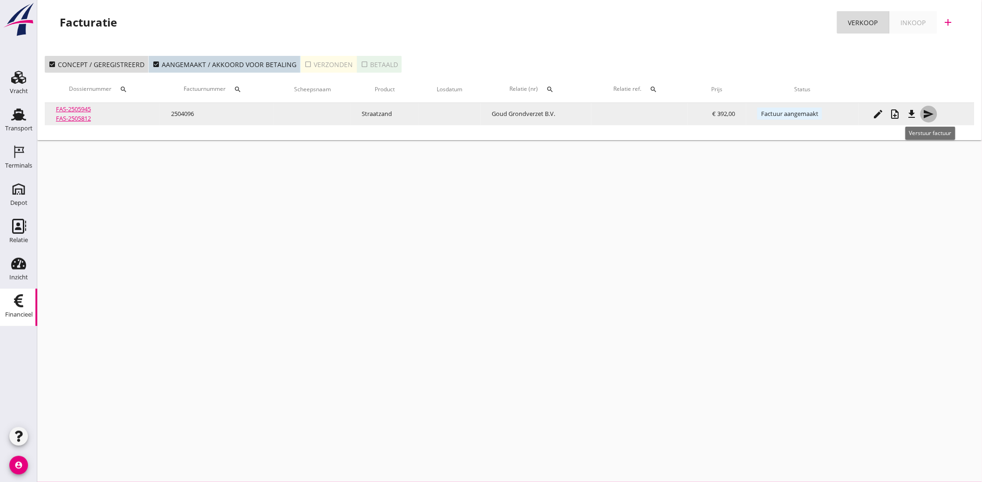
click at [934, 117] on icon "send" at bounding box center [928, 114] width 11 height 11
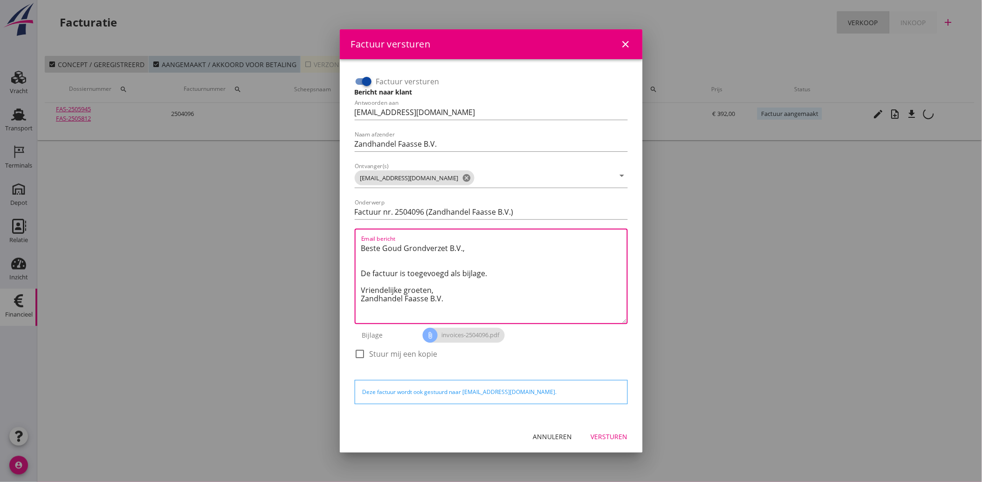
drag, startPoint x: 452, startPoint y: 305, endPoint x: 348, endPoint y: 236, distance: 125.1
click at [348, 236] on div "Factuur versturen Bericht naar klant Antwoorden aan [EMAIL_ADDRESS][DOMAIN_NAME…" at bounding box center [491, 240] width 288 height 347
paste textarea "Geachte heer/mevrouw, Hierbij zenden wij u onze factuur i.v.m. de door ons aan …"
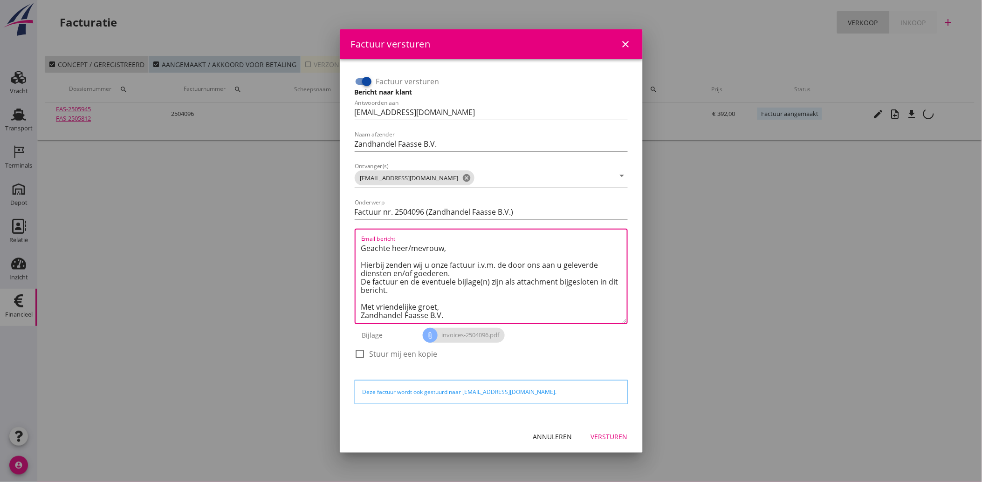
type textarea "Geachte heer/mevrouw, Hierbij zenden wij u onze factuur i.v.m. de door ons aan …"
click at [606, 431] on button "Versturen" at bounding box center [609, 437] width 52 height 17
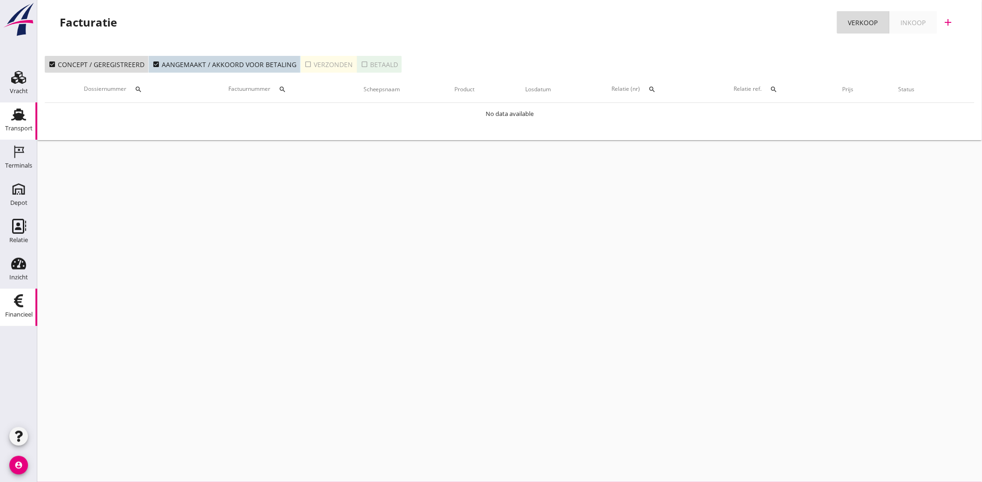
click at [21, 123] on div "Transport" at bounding box center [18, 128] width 27 height 13
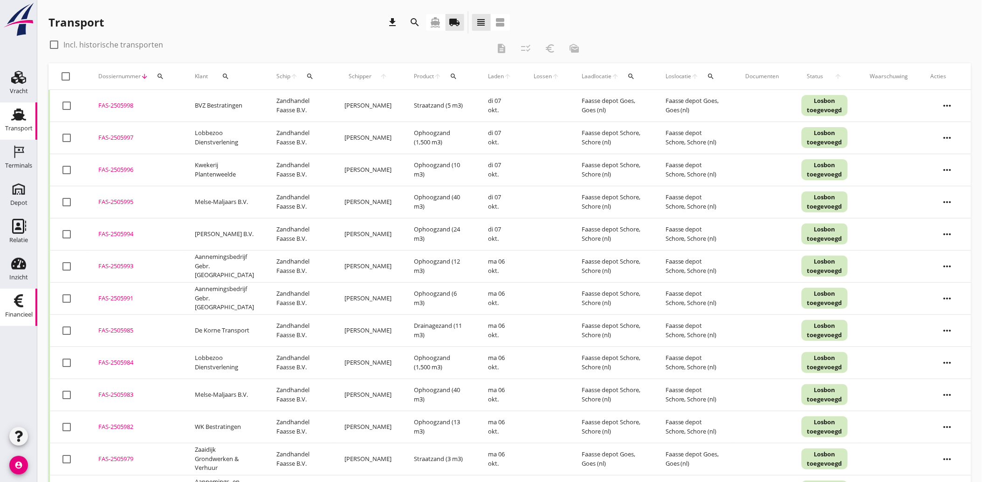
click at [25, 300] on icon "Financieel" at bounding box center [18, 301] width 15 height 15
